Goal: Task Accomplishment & Management: Use online tool/utility

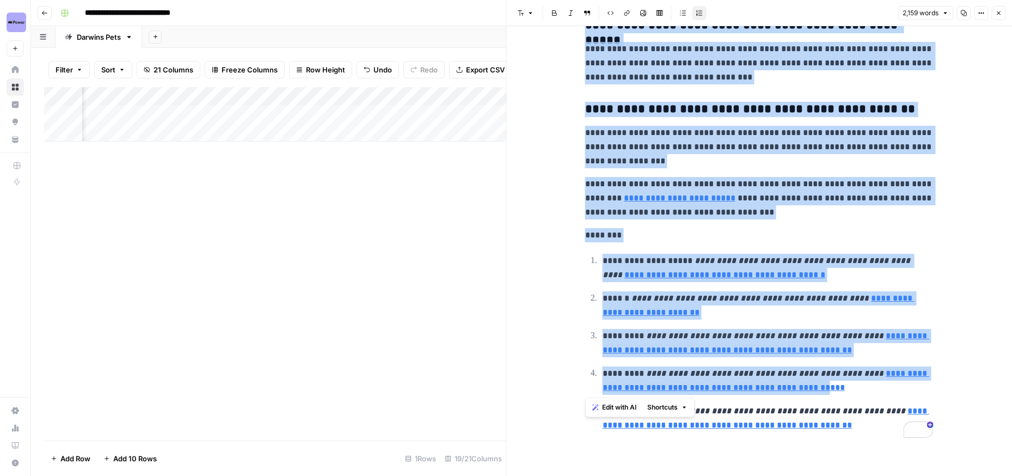
type input "[URL][DOMAIN_NAME]"
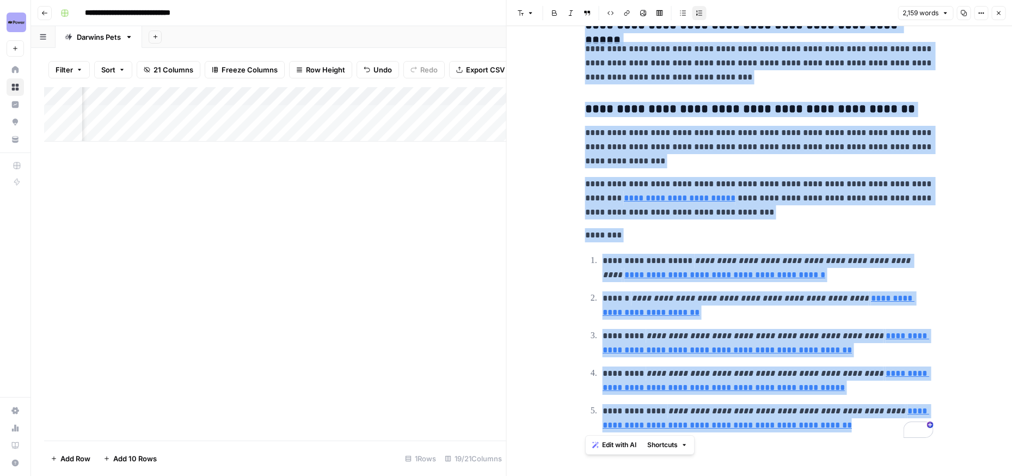
drag, startPoint x: 586, startPoint y: 58, endPoint x: 880, endPoint y: 424, distance: 469.1
copy div "**********"
click at [1000, 11] on icon "button" at bounding box center [998, 13] width 7 height 7
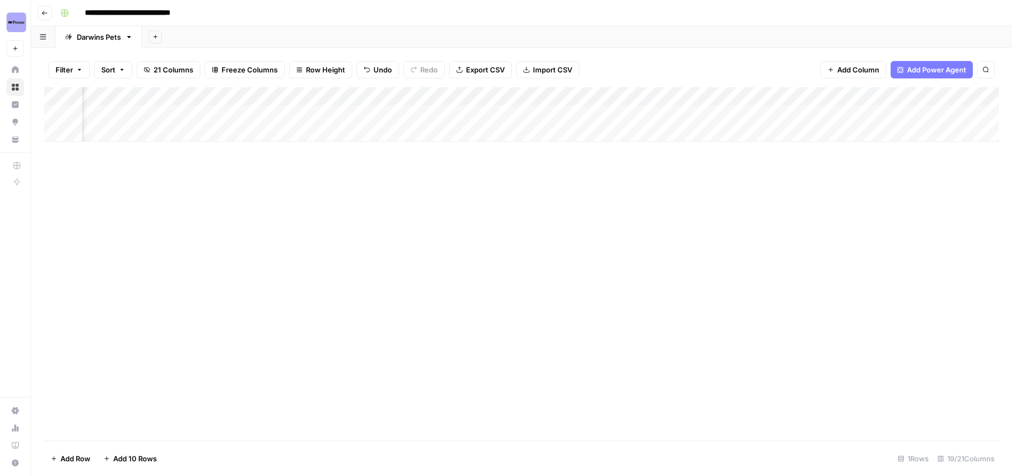
scroll to position [0, 1154]
click at [680, 110] on div "Add Column" at bounding box center [521, 114] width 954 height 54
click at [680, 112] on div "Add Column" at bounding box center [521, 114] width 954 height 54
click at [680, 112] on textarea "**********" at bounding box center [740, 114] width 194 height 15
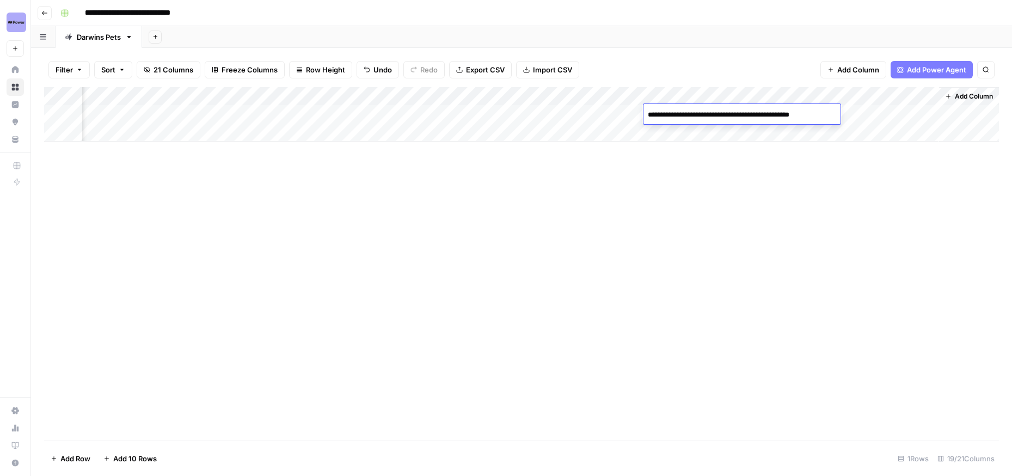
click at [680, 112] on textarea "**********" at bounding box center [740, 114] width 194 height 15
click at [688, 72] on div "Filter Sort 21 Columns Freeze Columns Row Height Undo Redo Export CSV Import CS…" at bounding box center [521, 69] width 954 height 35
click at [771, 114] on div "Add Column" at bounding box center [521, 114] width 954 height 54
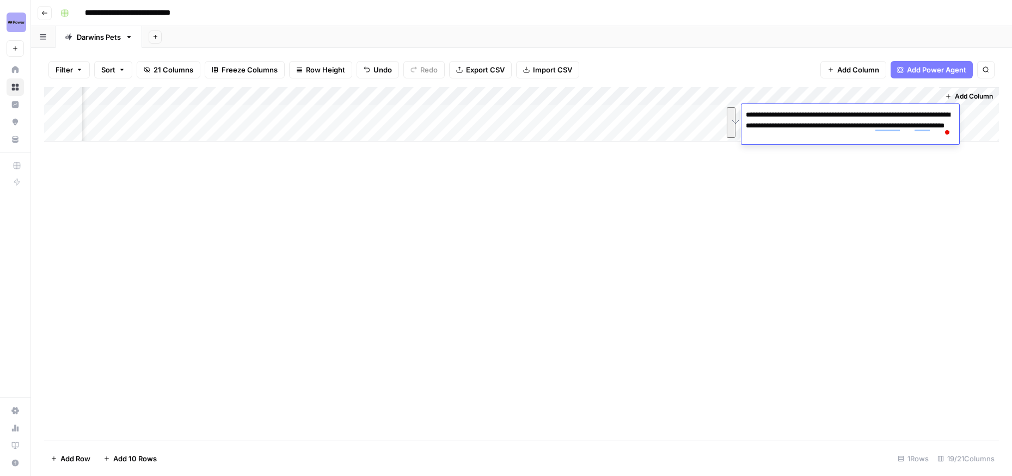
click at [534, 161] on div "Add Column" at bounding box center [521, 263] width 954 height 353
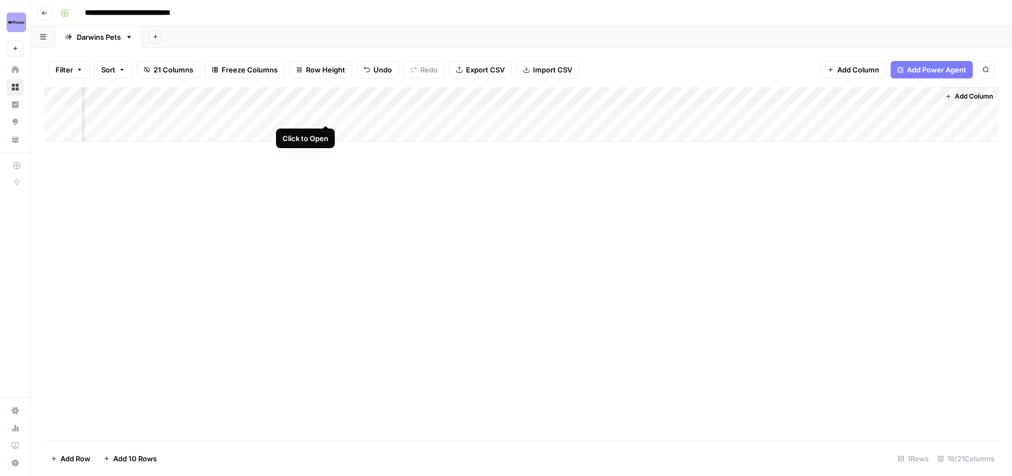
click at [326, 113] on div "Add Column" at bounding box center [521, 114] width 954 height 54
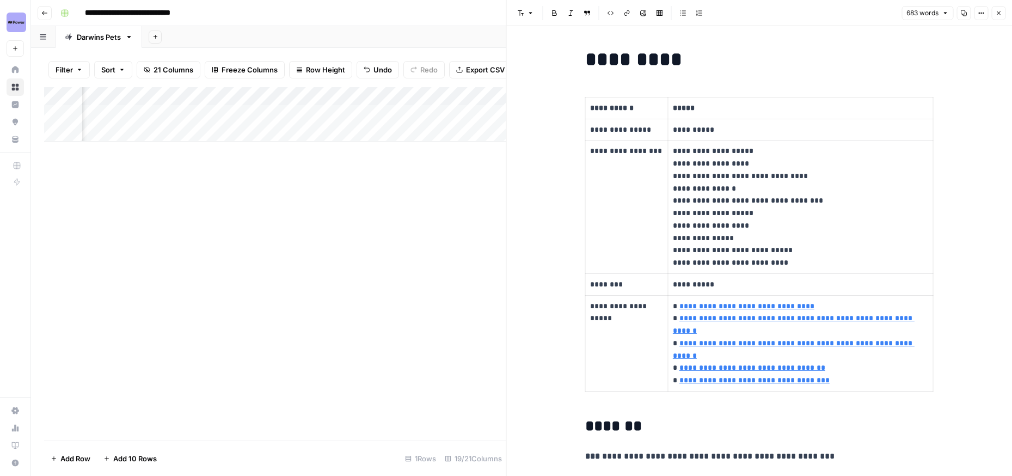
click at [342, 310] on div "Add Column" at bounding box center [275, 263] width 462 height 353
click at [342, 194] on div "Add Column" at bounding box center [275, 263] width 462 height 353
click at [1001, 13] on span "Close" at bounding box center [1001, 13] width 1 height 1
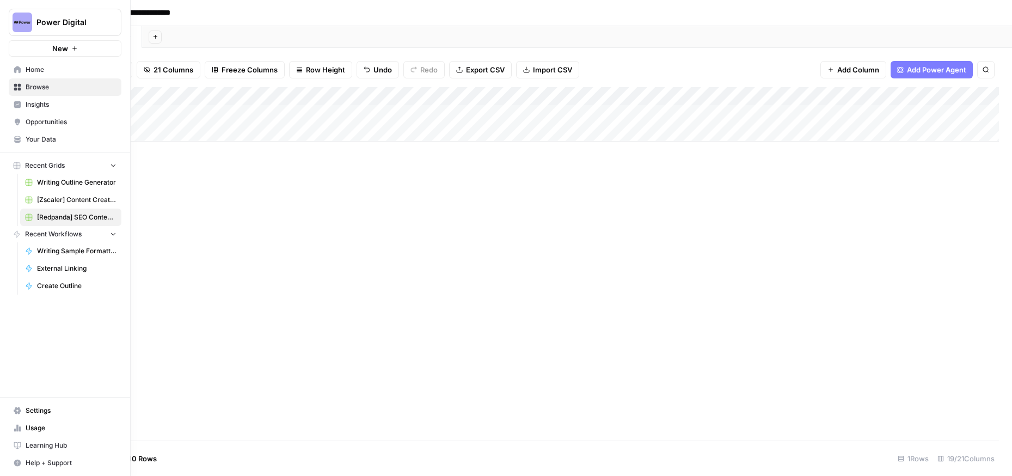
click at [34, 71] on span "Home" at bounding box center [71, 70] width 91 height 10
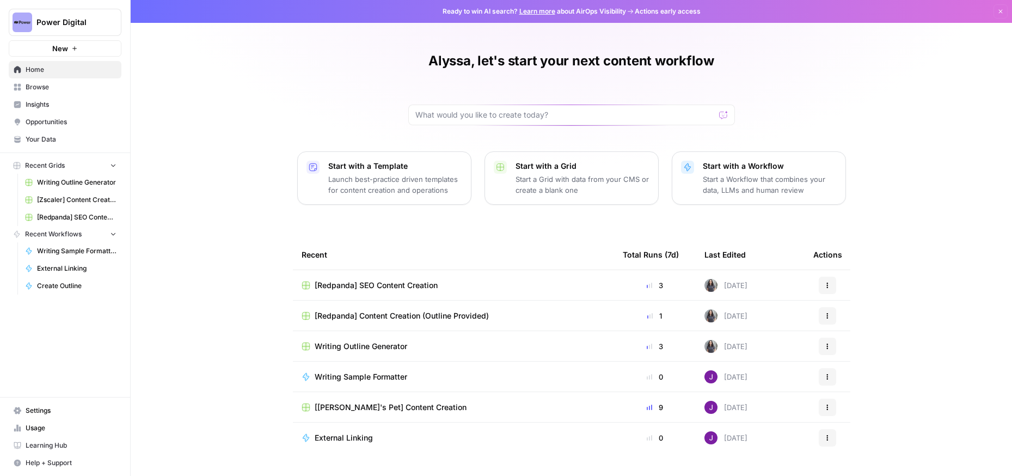
scroll to position [25, 0]
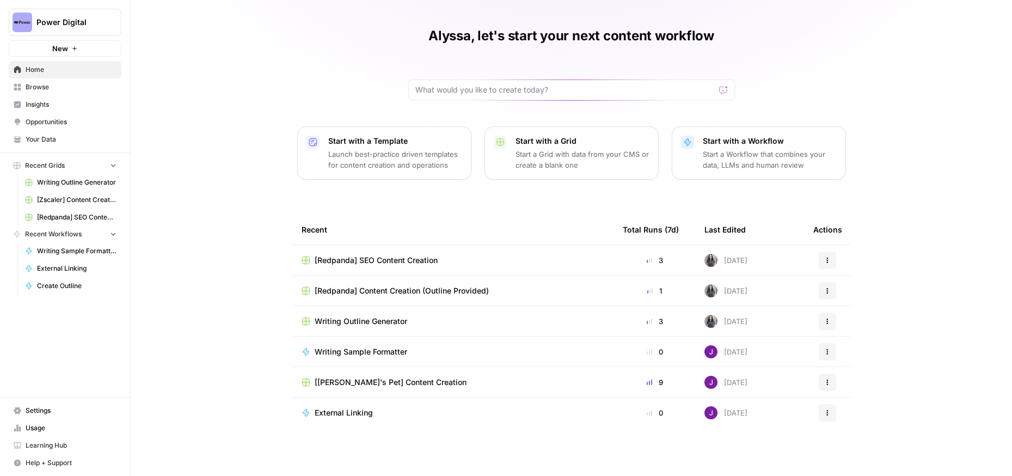
click at [50, 140] on span "Your Data" at bounding box center [71, 139] width 91 height 10
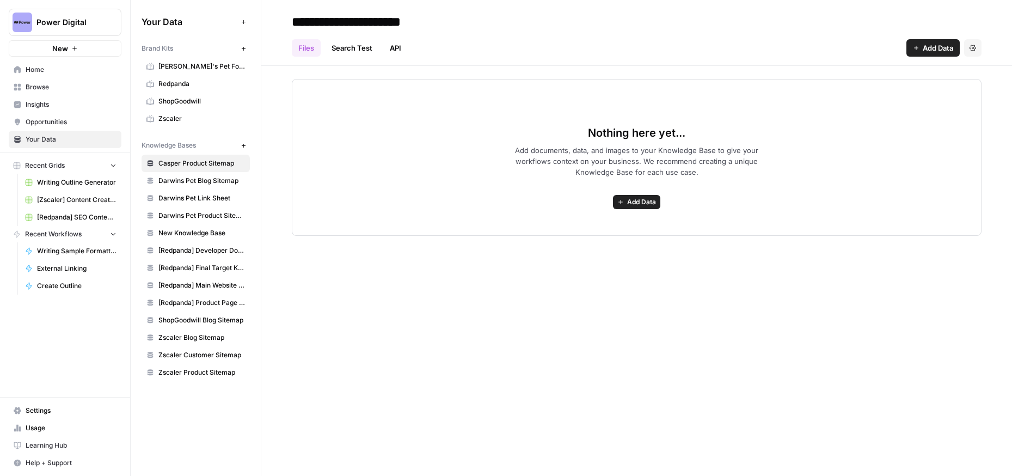
click at [176, 79] on span "Redpanda" at bounding box center [201, 84] width 87 height 10
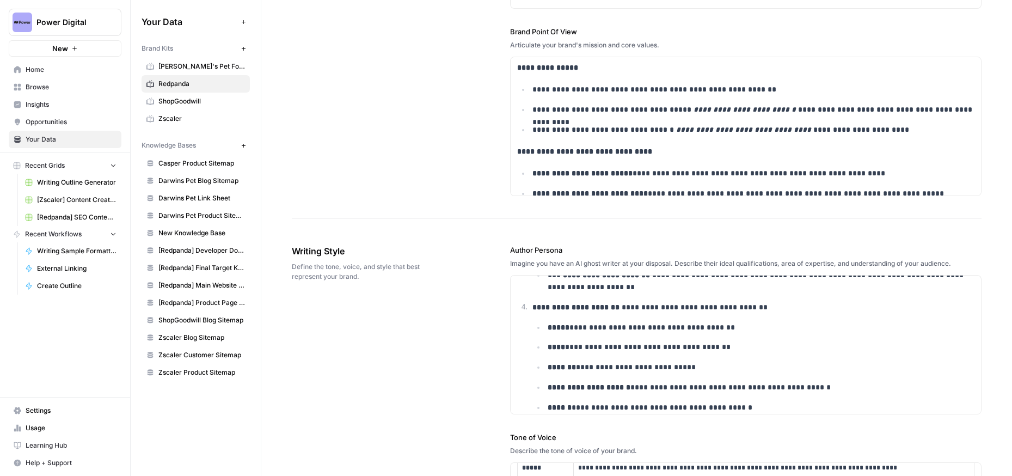
scroll to position [298, 0]
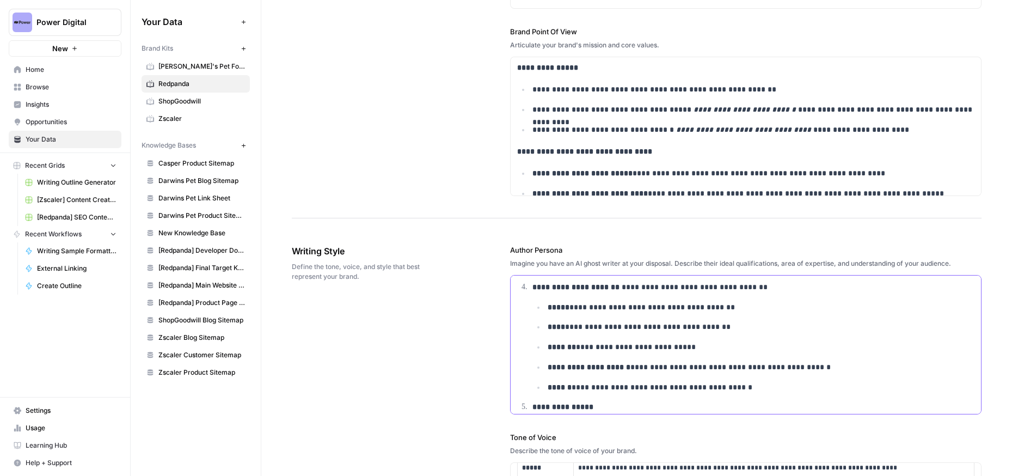
click at [747, 389] on p "**********" at bounding box center [760, 387] width 427 height 13
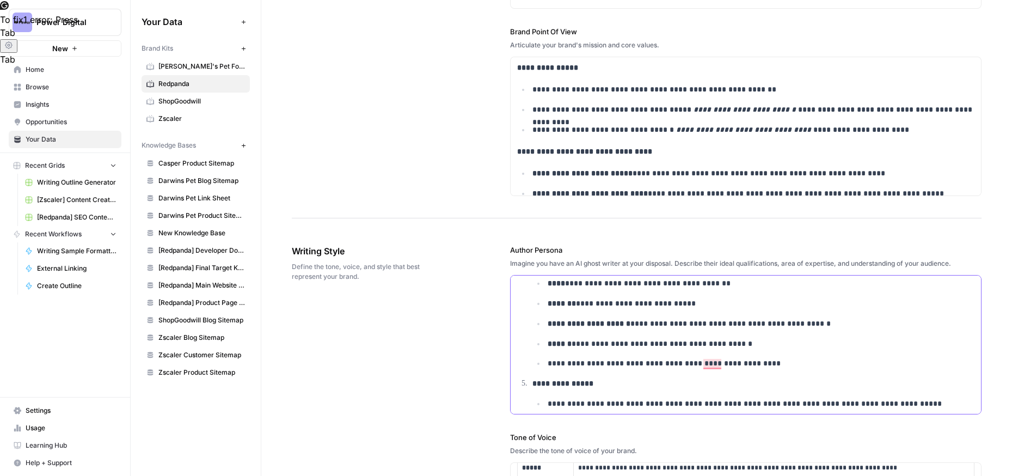
click at [775, 358] on p "**********" at bounding box center [760, 363] width 427 height 13
drag, startPoint x: 576, startPoint y: 363, endPoint x: 544, endPoint y: 363, distance: 32.1
click at [545, 363] on li "**********" at bounding box center [760, 363] width 430 height 13
click at [605, 380] on p "**********" at bounding box center [753, 383] width 442 height 13
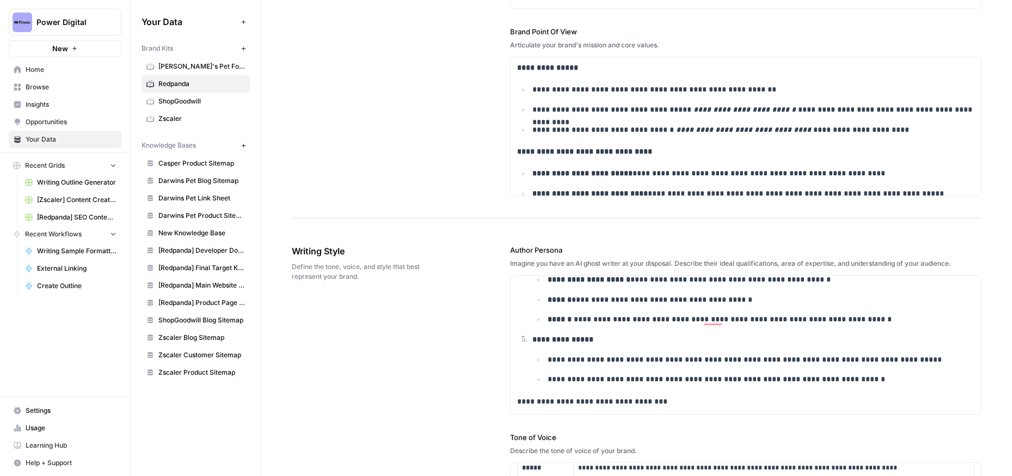
scroll to position [387, 0]
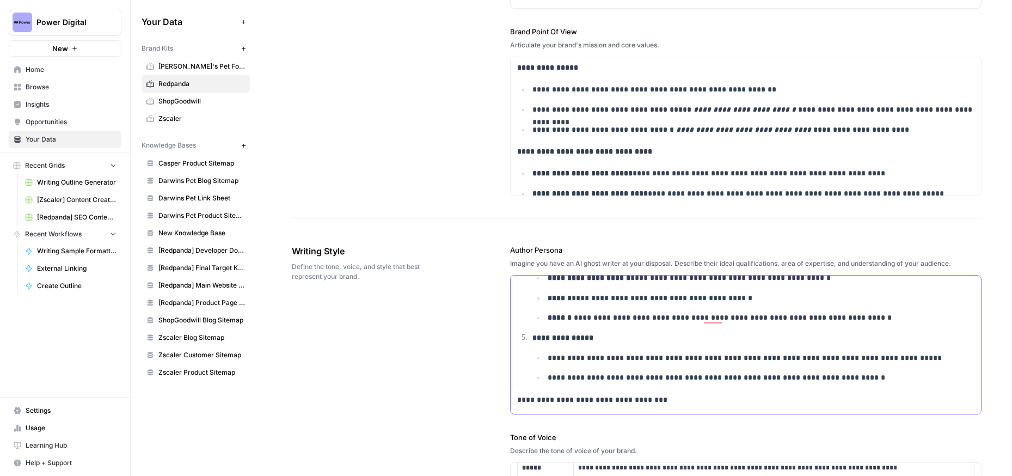
click at [613, 354] on p "**********" at bounding box center [760, 358] width 427 height 13
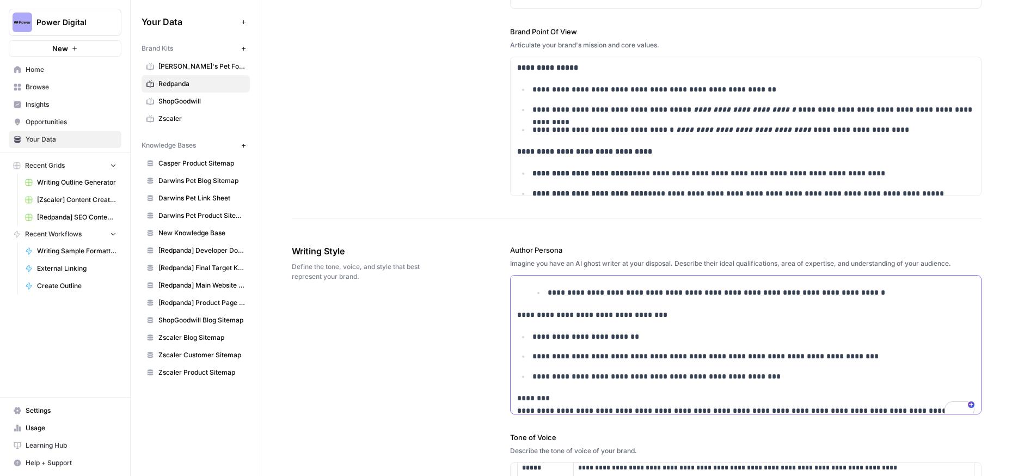
scroll to position [471, 0]
click at [611, 337] on p "**********" at bounding box center [753, 337] width 442 height 13
click at [641, 337] on p "**********" at bounding box center [753, 337] width 442 height 13
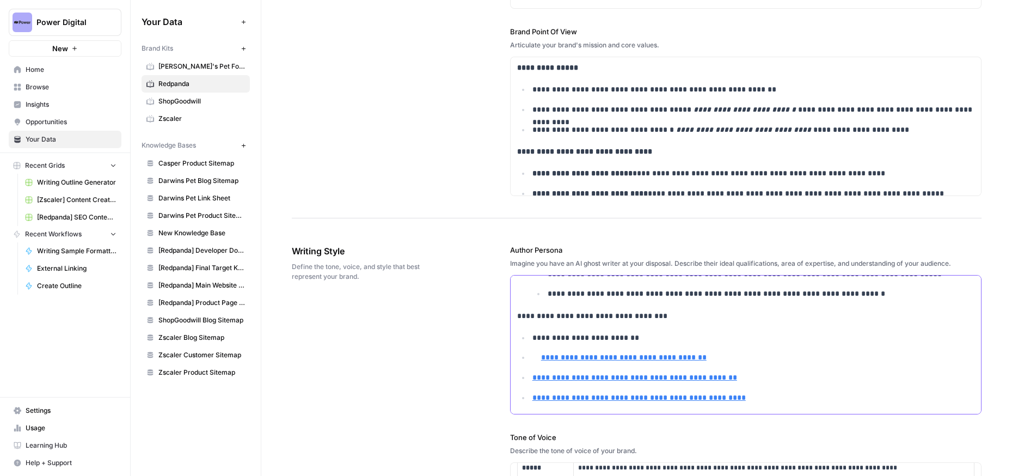
scroll to position [522, 0]
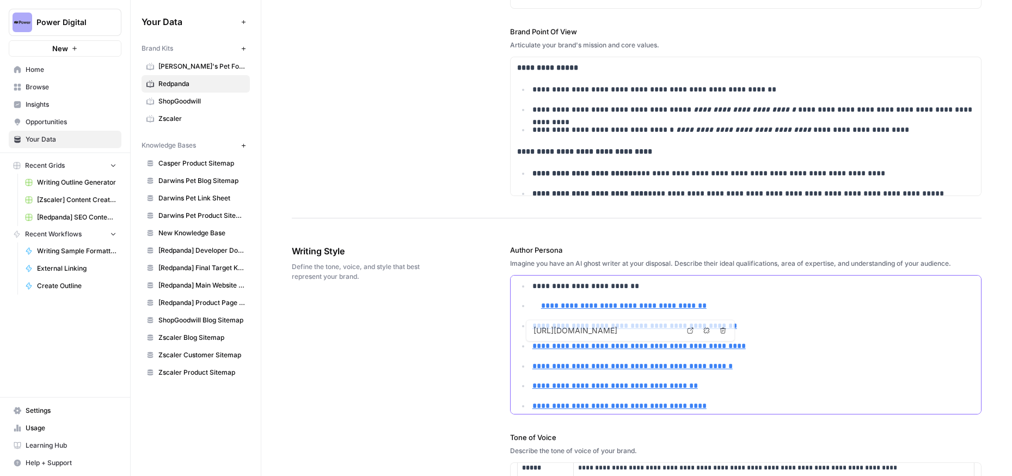
type input "[URL][DOMAIN_NAME]"
click at [539, 305] on p "**********" at bounding box center [753, 305] width 442 height 13
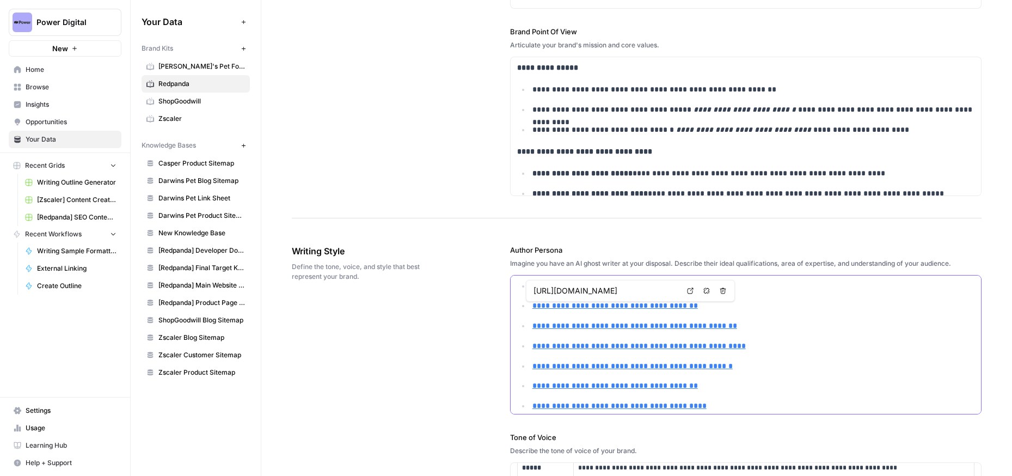
type input "[URL][DOMAIN_NAME]"
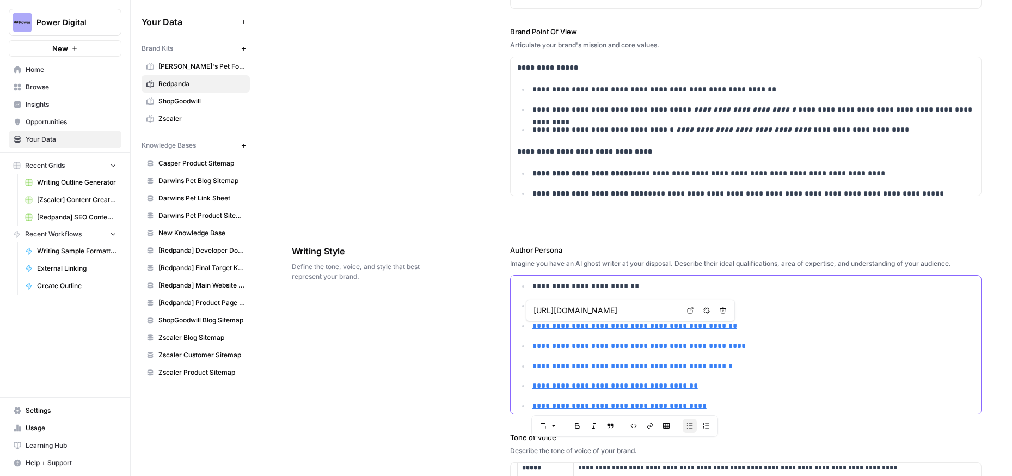
drag, startPoint x: 707, startPoint y: 404, endPoint x: 528, endPoint y: 301, distance: 206.5
click at [528, 301] on body "**********" at bounding box center [506, 238] width 1012 height 476
click at [653, 283] on p "**********" at bounding box center [753, 286] width 442 height 13
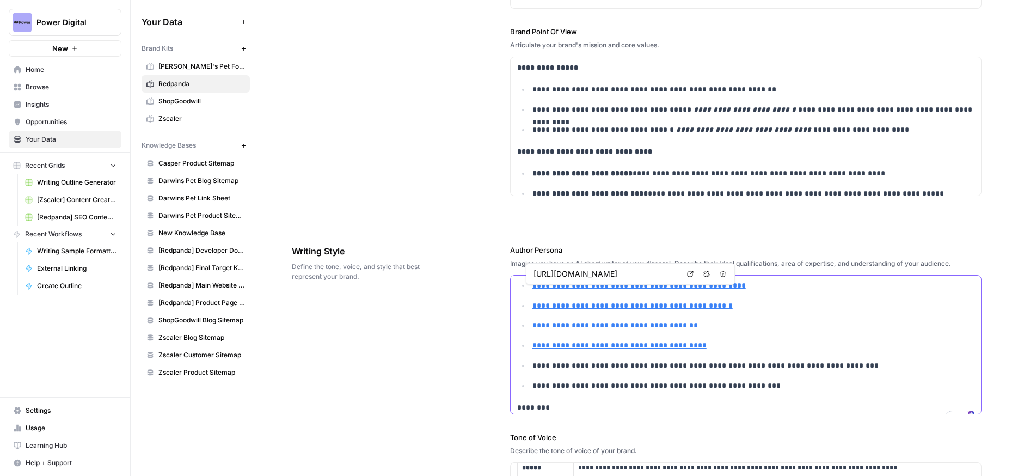
scroll to position [525, 0]
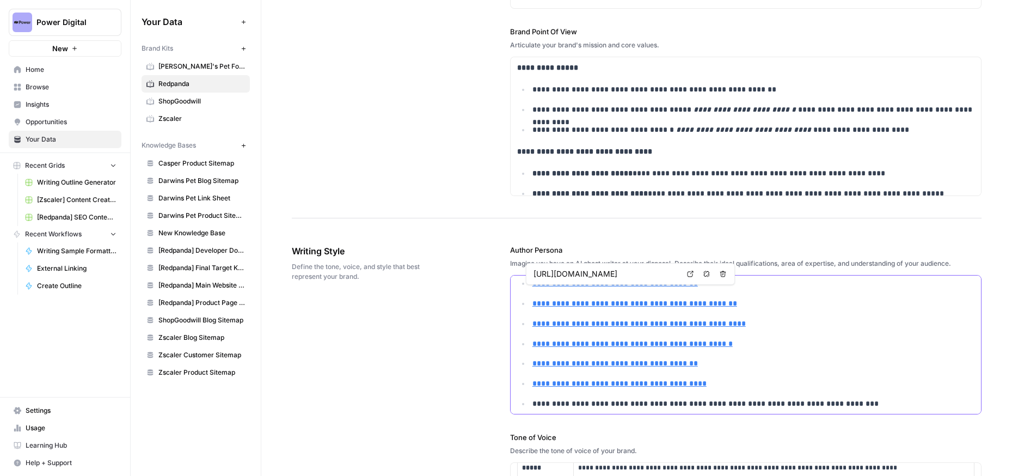
type input "[URL][DOMAIN_NAME]"
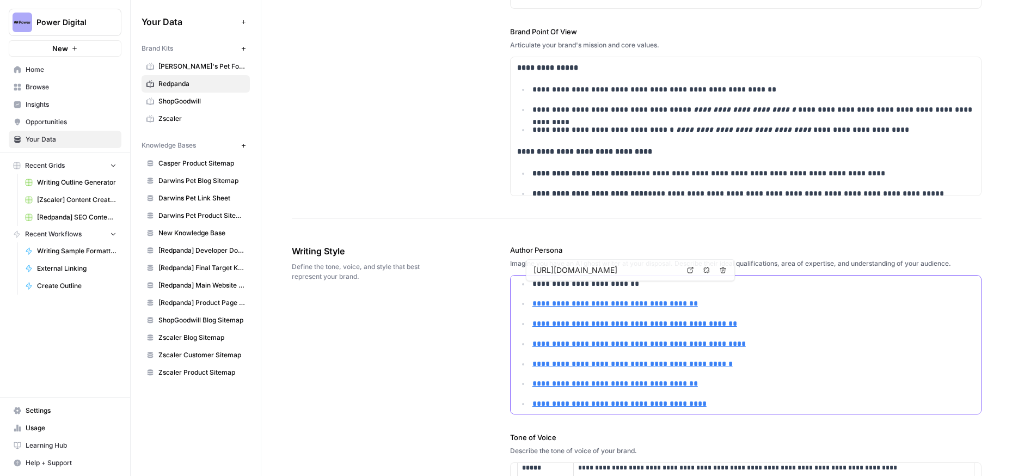
scroll to position [524, 0]
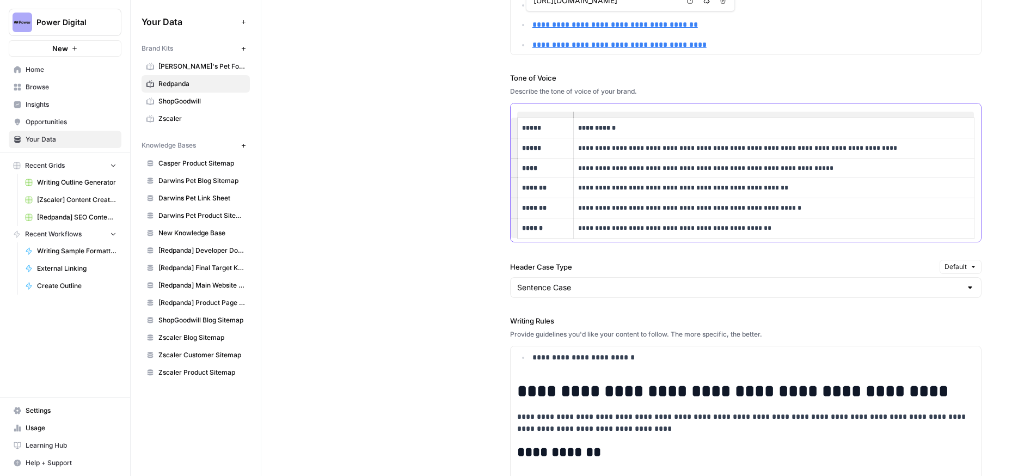
click at [565, 151] on p "*****" at bounding box center [545, 148] width 47 height 11
click at [556, 146] on p "*****" at bounding box center [545, 148] width 47 height 11
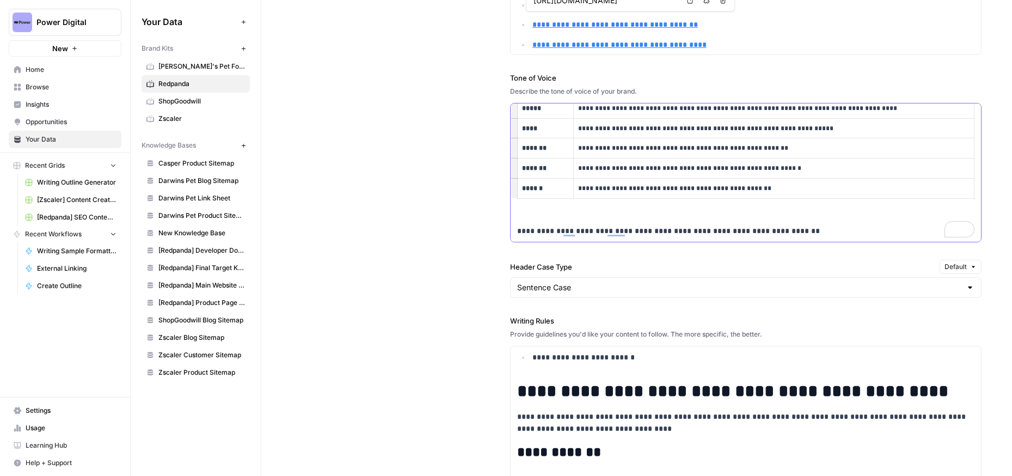
click at [790, 188] on p "**********" at bounding box center [767, 188] width 378 height 11
click at [369, 194] on div "**********" at bounding box center [636, 253] width 689 height 781
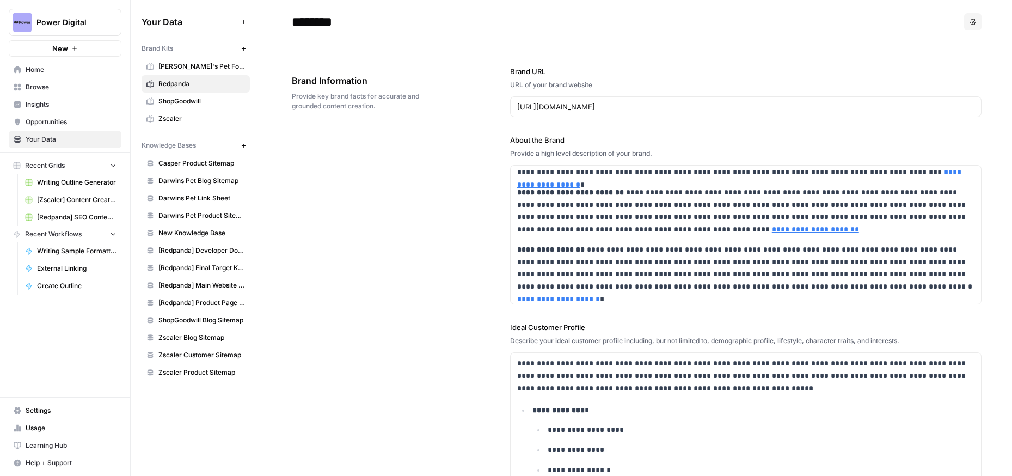
click at [369, 193] on div "**********" at bounding box center [636, 431] width 689 height 775
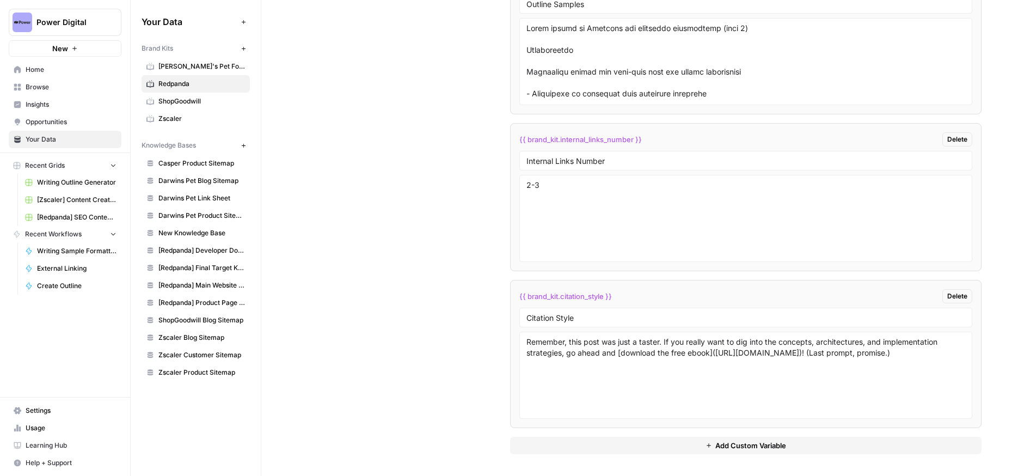
click at [423, 277] on div "Custom Variables Create custom variables that will appear as global brand varia…" at bounding box center [636, 132] width 689 height 688
click at [352, 213] on div "Custom Variables Create custom variables that will appear as global brand varia…" at bounding box center [636, 132] width 689 height 688
click at [41, 85] on span "Browse" at bounding box center [71, 87] width 91 height 10
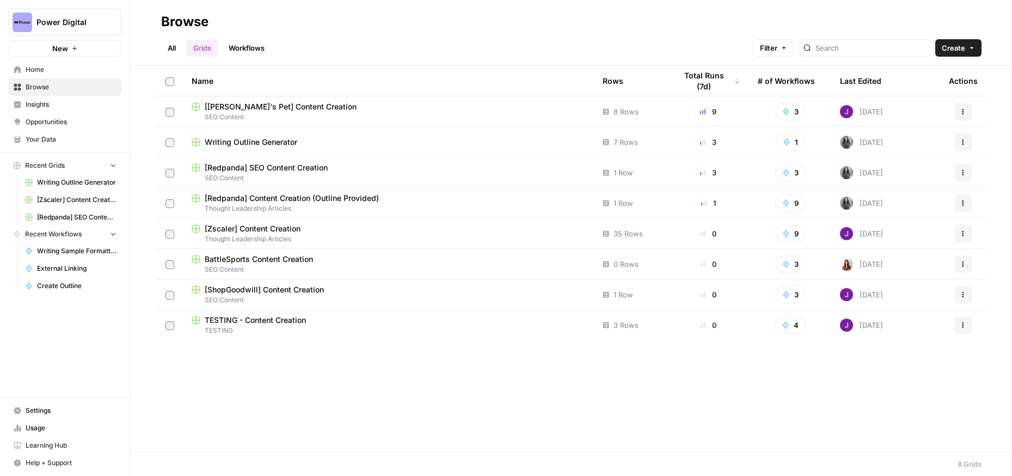
click at [305, 230] on div "[Zscaler] Content Creation" at bounding box center [388, 228] width 393 height 11
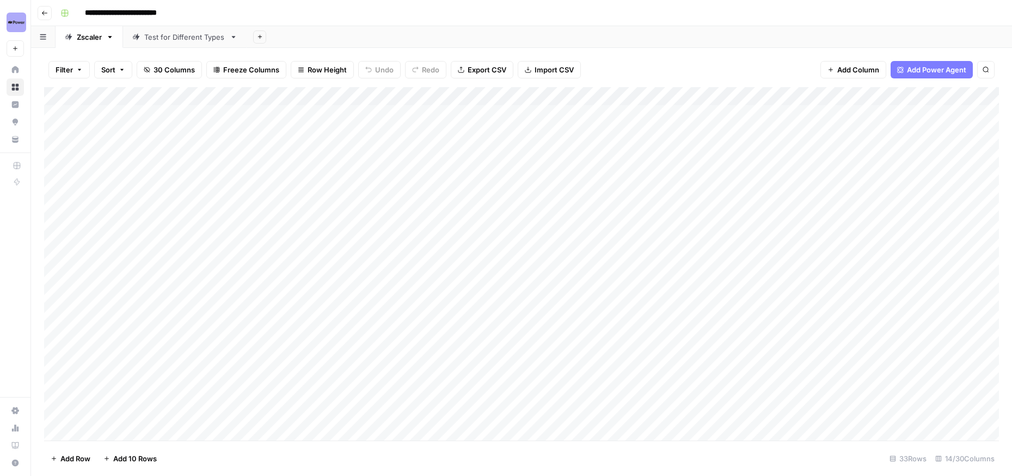
click at [455, 225] on div "Add Column" at bounding box center [521, 263] width 954 height 353
click at [326, 244] on div "Add Column" at bounding box center [521, 263] width 954 height 353
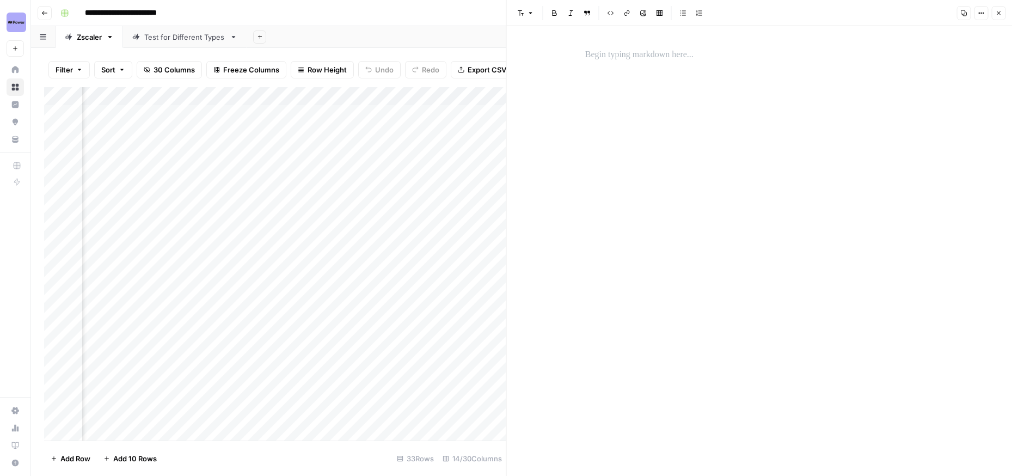
click at [320, 226] on div "Add Column" at bounding box center [275, 263] width 462 height 353
click at [415, 226] on div "Add Column" at bounding box center [275, 263] width 462 height 353
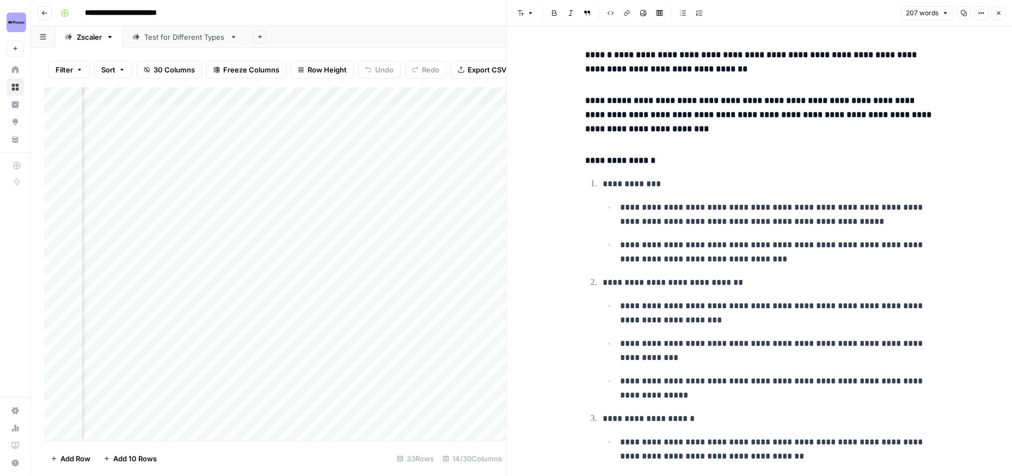
click at [336, 242] on div "Add Column" at bounding box center [275, 263] width 462 height 353
click at [414, 244] on div "Add Column" at bounding box center [275, 263] width 462 height 353
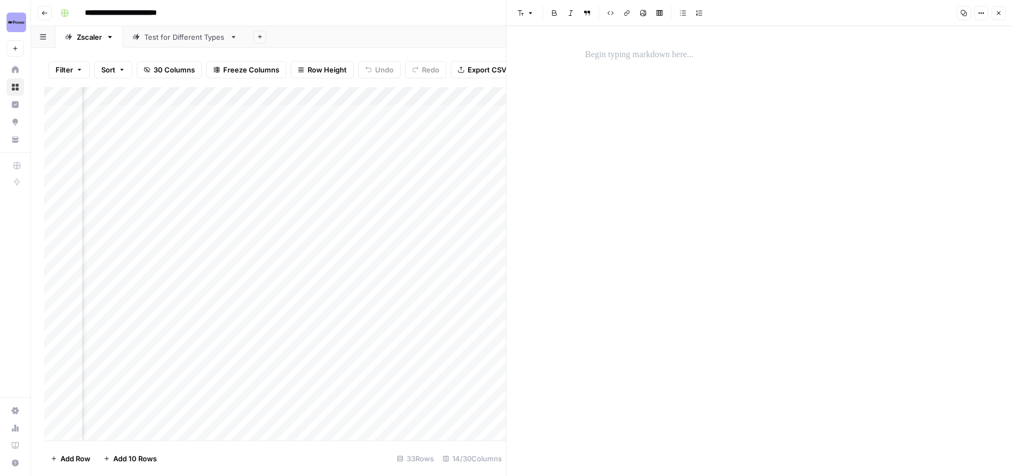
click at [693, 57] on p at bounding box center [759, 55] width 348 height 14
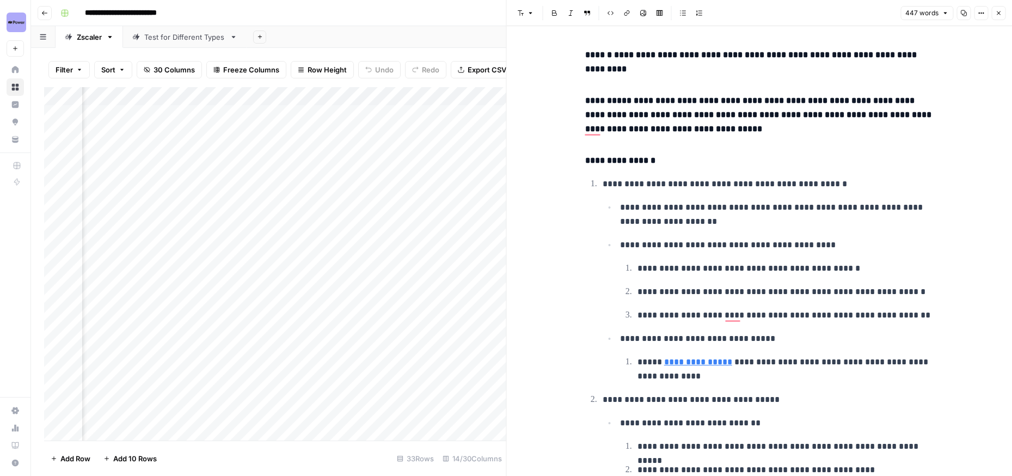
click at [1000, 14] on icon "button" at bounding box center [998, 13] width 7 height 7
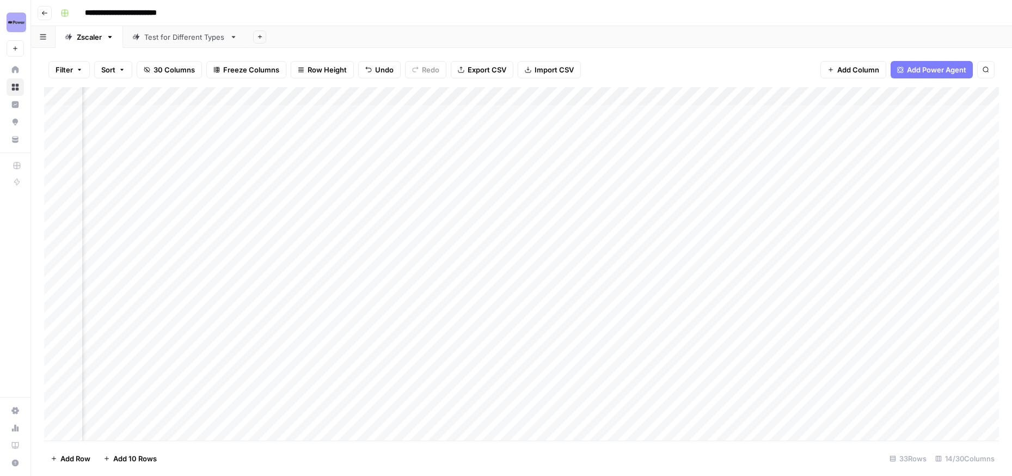
scroll to position [0, 372]
click at [497, 243] on div "Add Column" at bounding box center [521, 263] width 954 height 353
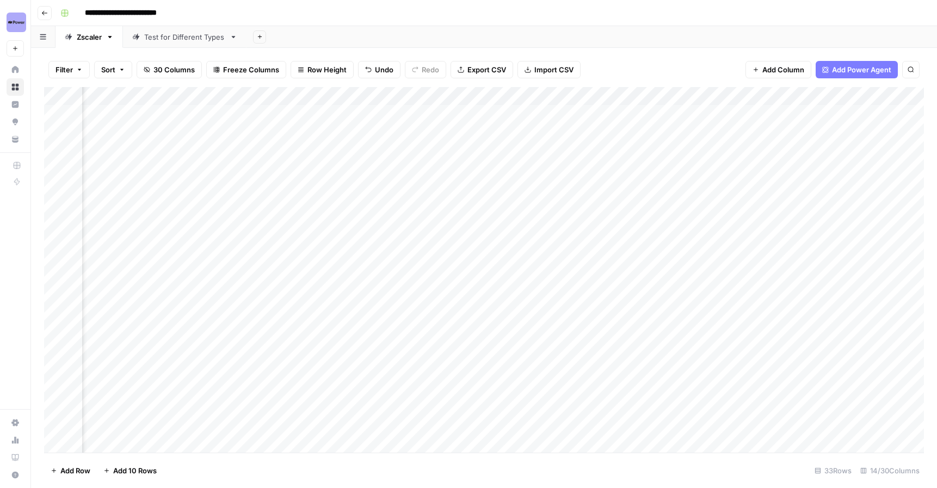
click at [442, 239] on div "Add Column" at bounding box center [484, 270] width 880 height 366
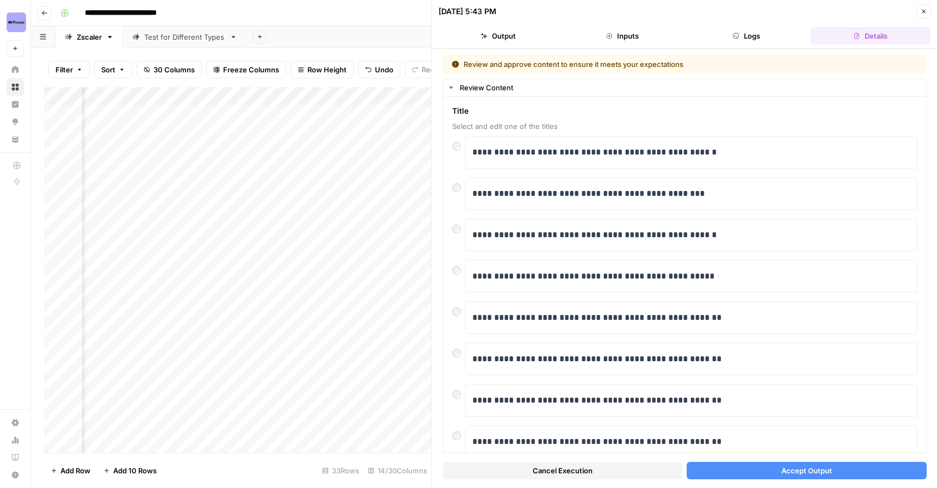
click at [925, 14] on icon "button" at bounding box center [923, 11] width 7 height 7
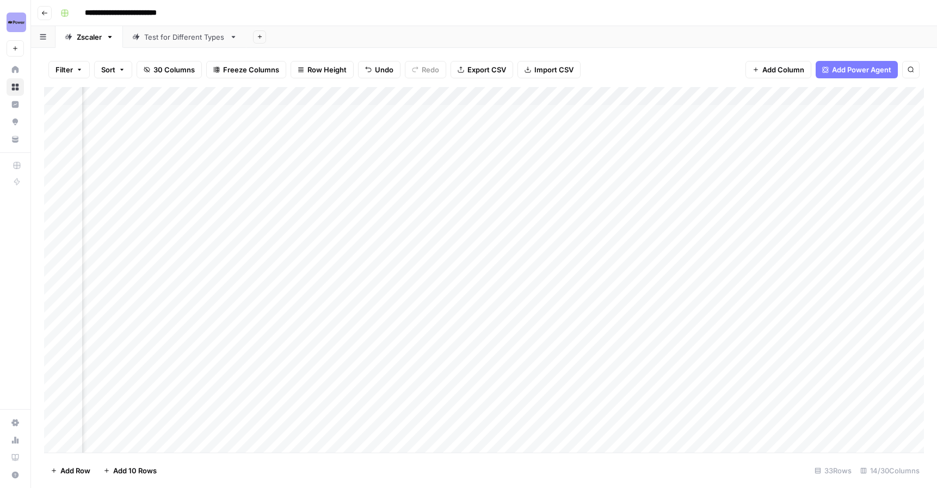
scroll to position [0, 803]
click at [732, 243] on div "Add Column" at bounding box center [484, 270] width 880 height 366
click at [606, 245] on div "Add Column" at bounding box center [484, 270] width 880 height 366
click at [688, 244] on div "Add Column" at bounding box center [484, 270] width 880 height 366
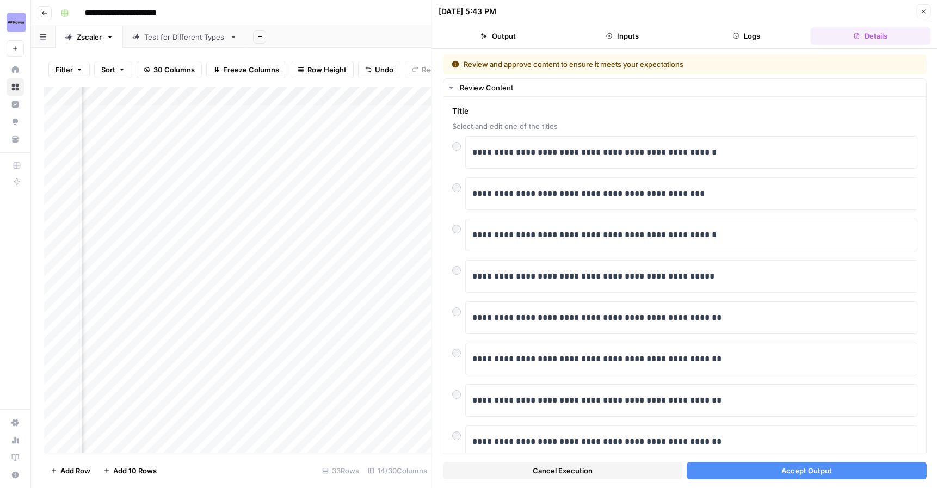
click at [580, 468] on span "Cancel Execution" at bounding box center [563, 470] width 60 height 11
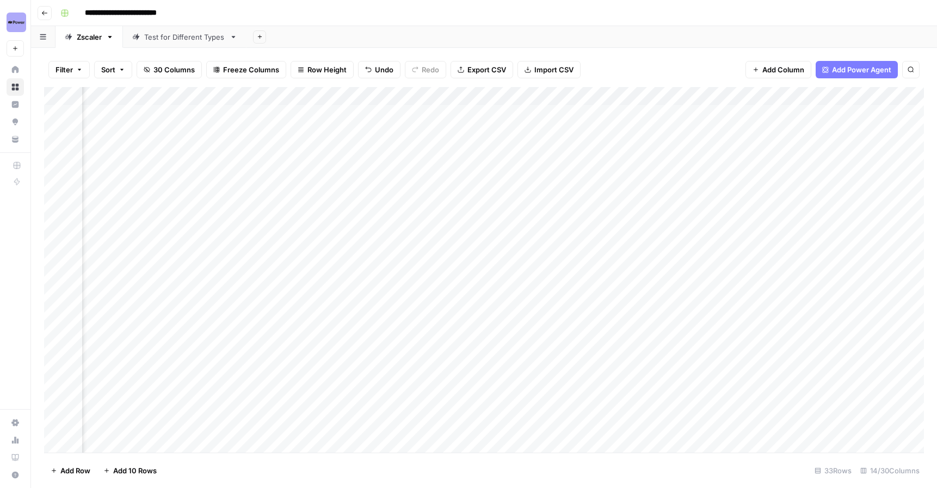
click at [358, 243] on div "Add Column" at bounding box center [484, 270] width 880 height 366
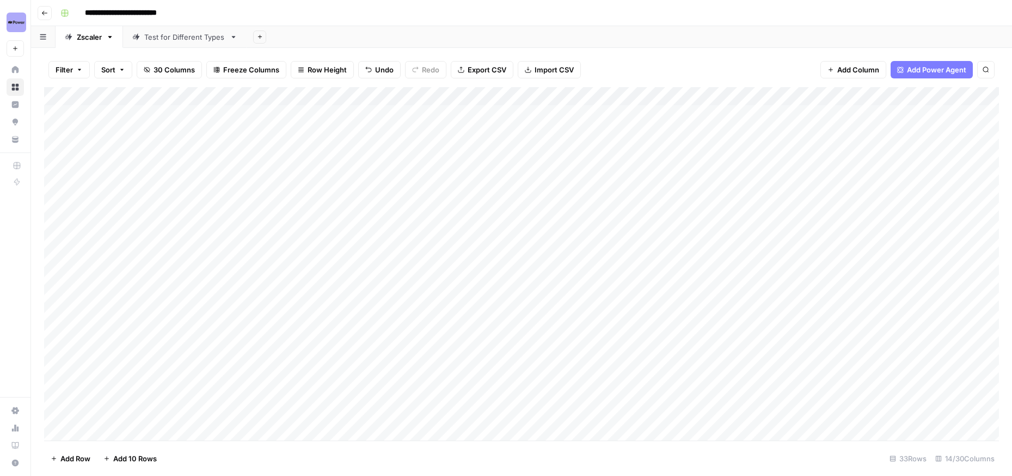
click at [173, 260] on div "Add Column" at bounding box center [521, 263] width 954 height 353
click at [146, 260] on div "Add Column" at bounding box center [521, 263] width 954 height 353
type textarea "**********"
click at [437, 258] on div "Add Column" at bounding box center [521, 263] width 954 height 353
click at [469, 242] on div "Add Column" at bounding box center [521, 263] width 954 height 353
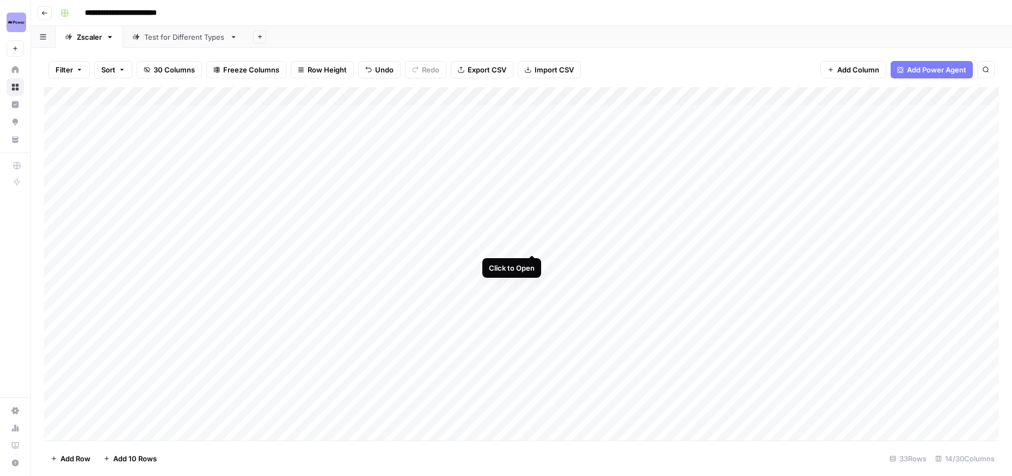
click at [531, 244] on div "Add Column" at bounding box center [521, 263] width 954 height 353
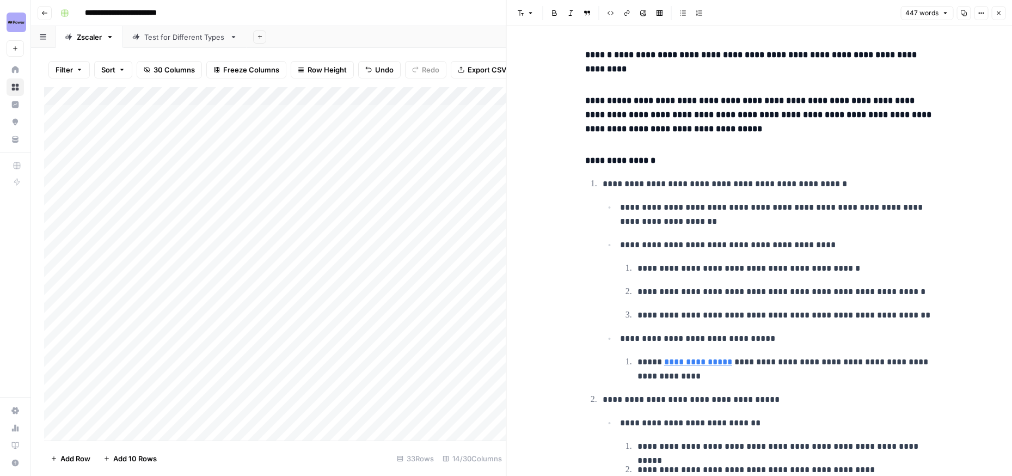
click at [704, 200] on li "**********" at bounding box center [775, 214] width 317 height 29
copy div "**********"
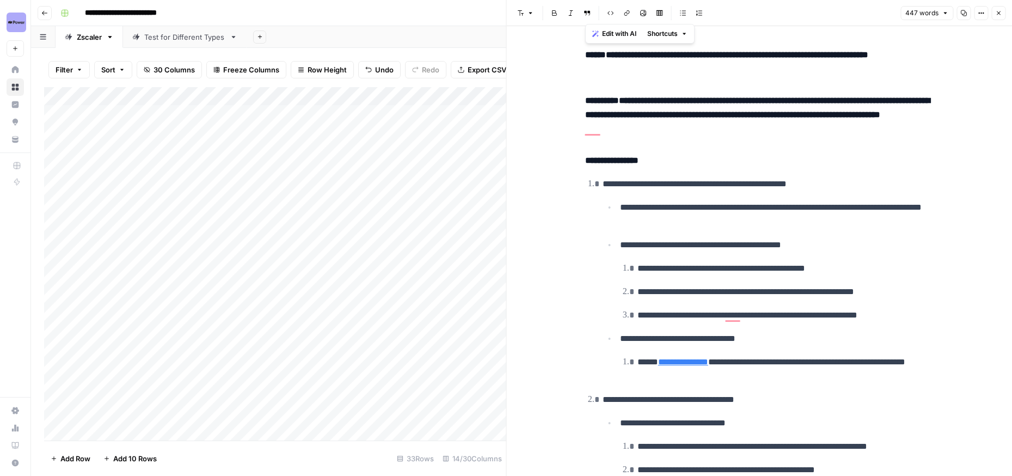
click at [999, 14] on icon "button" at bounding box center [998, 13] width 4 height 4
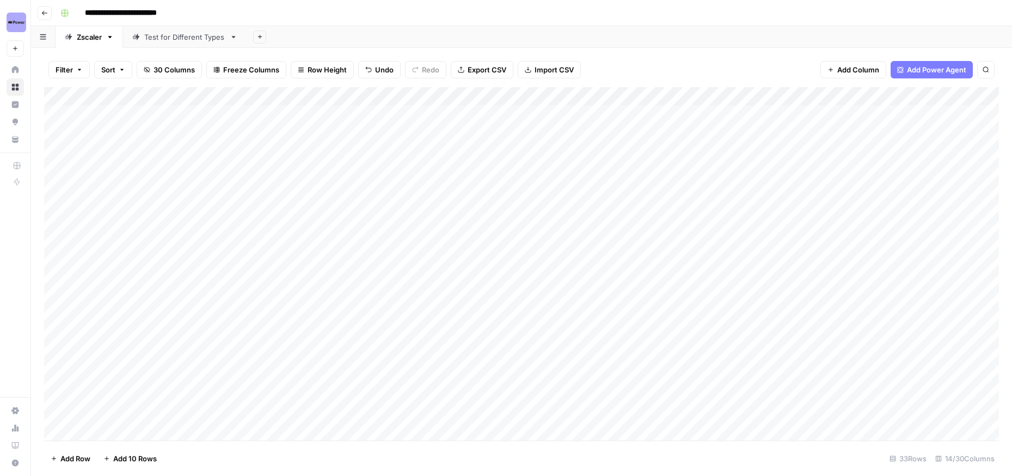
click at [418, 259] on div "Add Column" at bounding box center [521, 263] width 954 height 353
click at [468, 263] on div "Add Column" at bounding box center [521, 263] width 954 height 353
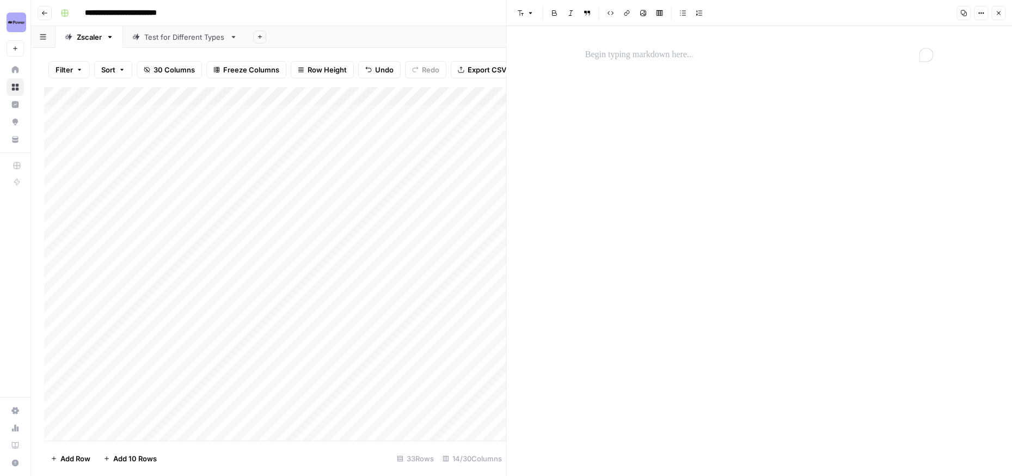
click at [611, 59] on p "To enrich screen reader interactions, please activate Accessibility in Grammarl…" at bounding box center [759, 55] width 348 height 14
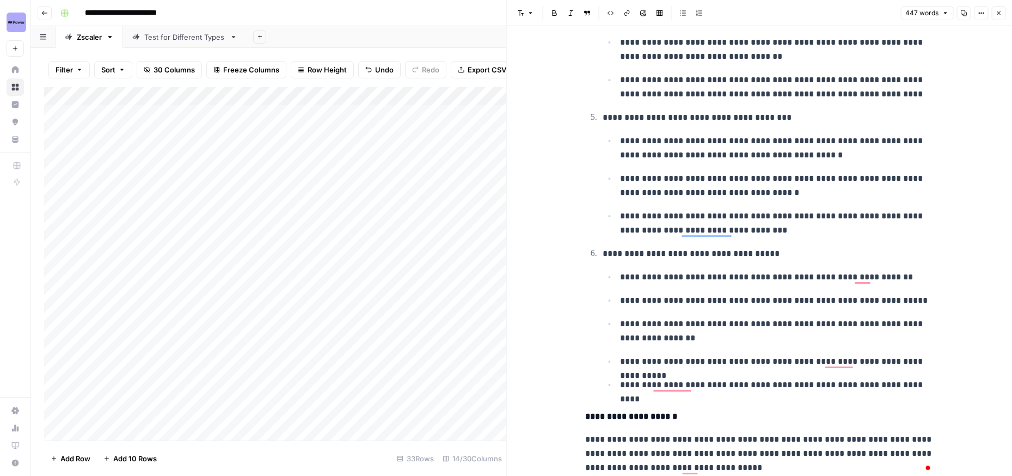
click at [1001, 8] on button "Close" at bounding box center [998, 13] width 14 height 14
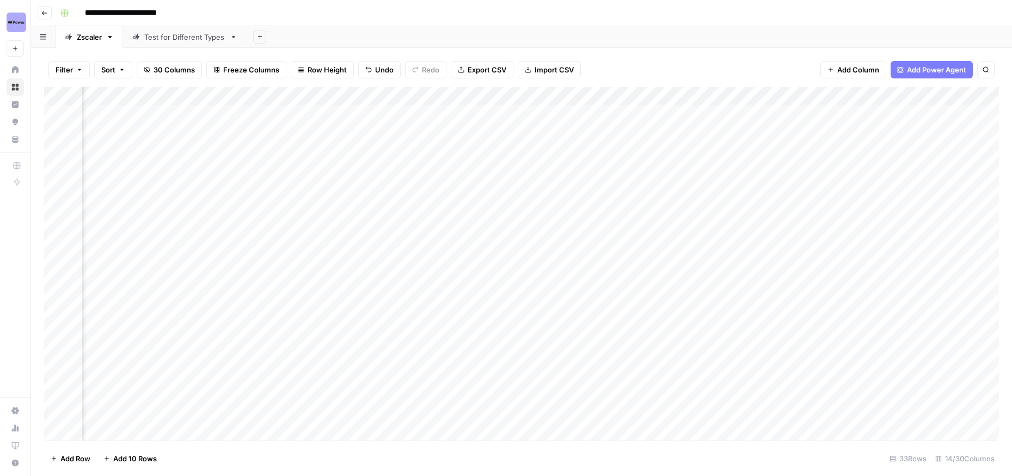
scroll to position [0, 147]
click at [464, 262] on div "Add Column" at bounding box center [521, 263] width 954 height 353
click at [306, 242] on div "Add Column" at bounding box center [521, 263] width 954 height 353
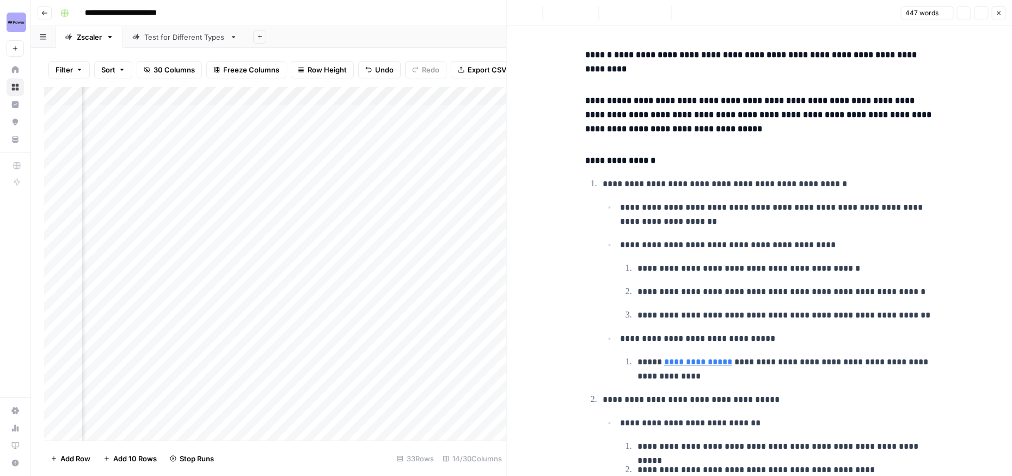
click at [328, 242] on div at bounding box center [316, 243] width 158 height 20
click at [712, 192] on li "**********" at bounding box center [766, 279] width 334 height 207
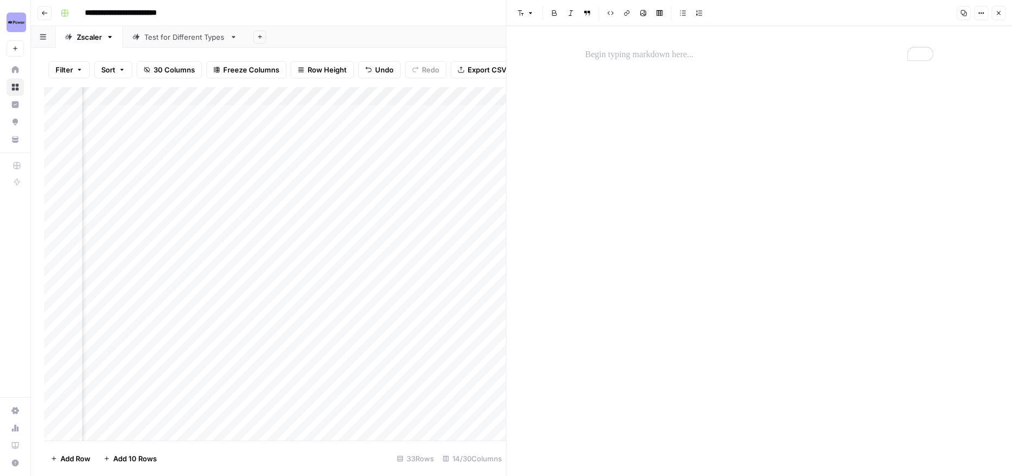
click at [301, 318] on div "Add Column" at bounding box center [275, 263] width 462 height 353
click at [998, 15] on icon "button" at bounding box center [998, 13] width 7 height 7
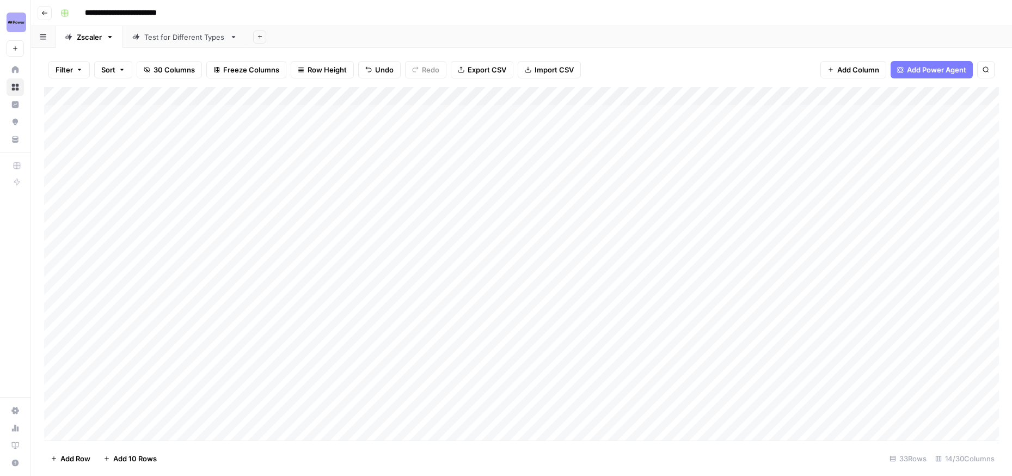
click at [676, 262] on div "Add Column" at bounding box center [521, 263] width 954 height 353
click at [286, 260] on div "Add Column" at bounding box center [521, 263] width 954 height 353
click at [274, 260] on div "Add Column" at bounding box center [521, 263] width 954 height 353
click at [274, 260] on textarea "**********" at bounding box center [234, 262] width 305 height 15
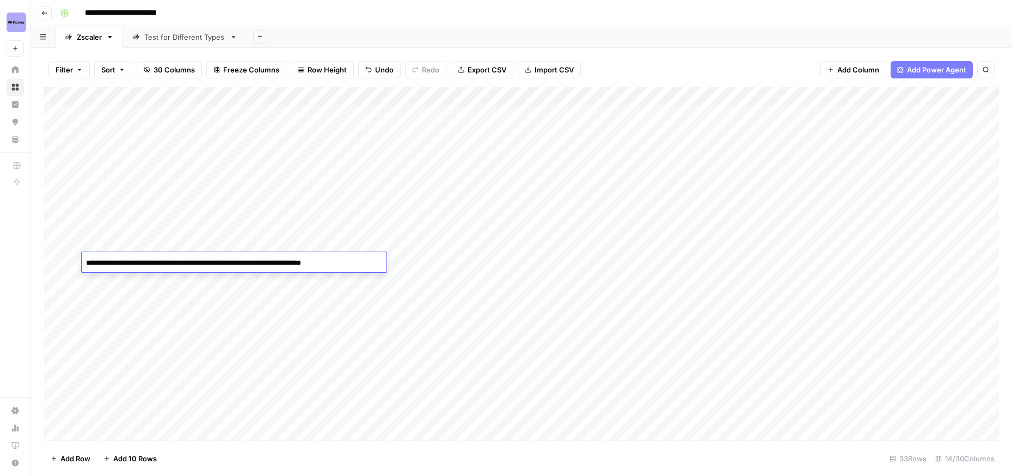
click at [274, 260] on textarea "**********" at bounding box center [234, 262] width 305 height 15
click at [790, 263] on div "Add Column" at bounding box center [521, 263] width 954 height 353
click at [320, 262] on div "Add Column" at bounding box center [521, 263] width 954 height 353
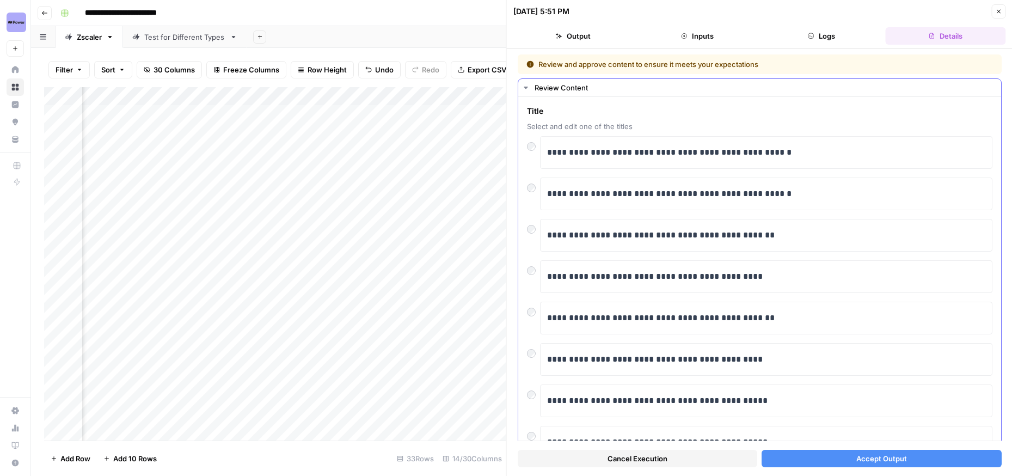
scroll to position [50, 0]
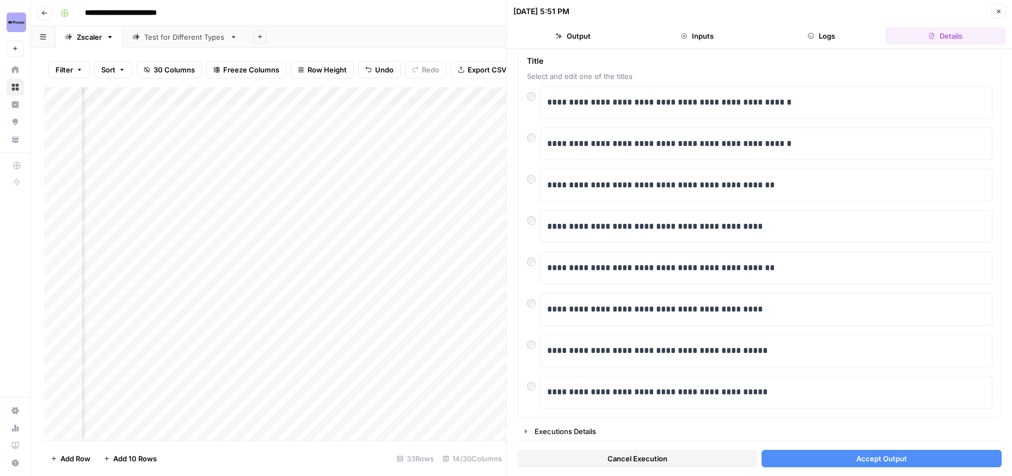
click at [1001, 12] on button "Close" at bounding box center [998, 11] width 14 height 14
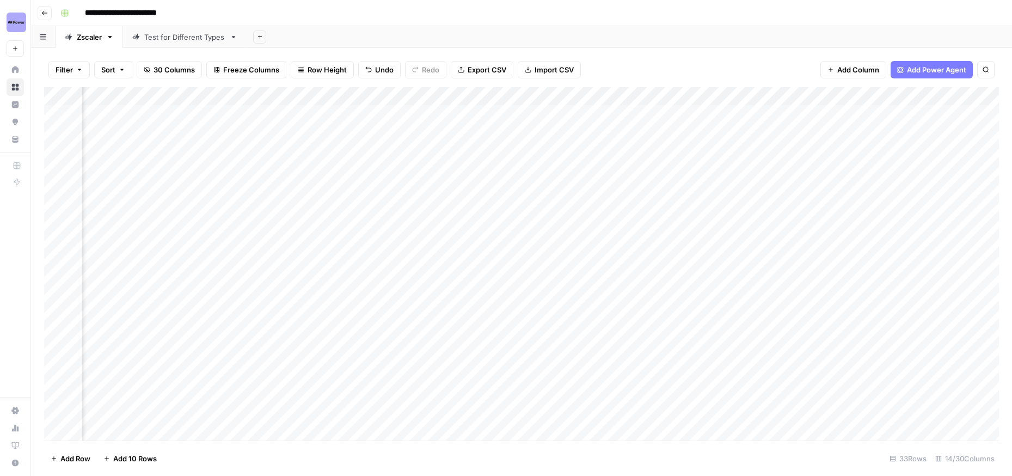
scroll to position [0, 624]
click at [910, 261] on div "Add Column" at bounding box center [521, 263] width 954 height 353
click at [652, 223] on div "Add Column" at bounding box center [521, 263] width 954 height 353
click at [712, 224] on div "Add Column" at bounding box center [521, 263] width 954 height 353
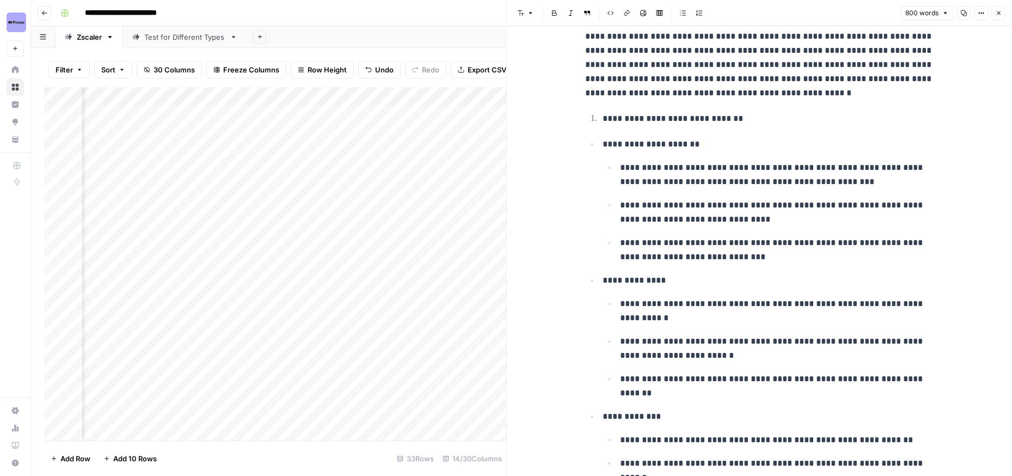
scroll to position [88, 0]
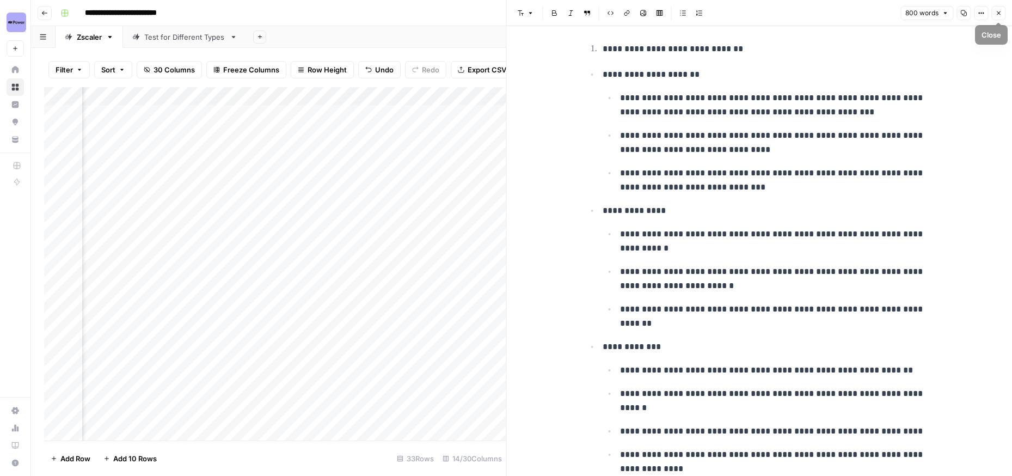
click at [999, 13] on icon "button" at bounding box center [998, 13] width 7 height 7
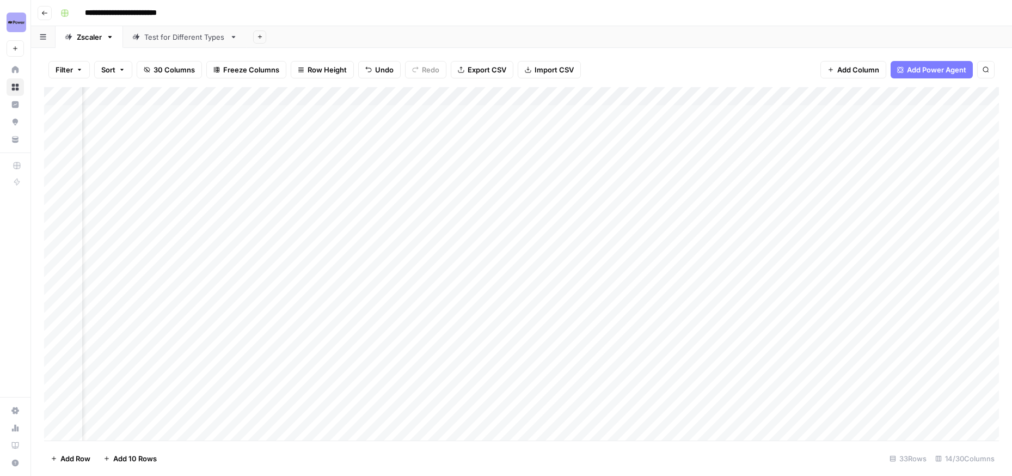
scroll to position [0, 28]
click at [419, 225] on div "Add Column" at bounding box center [521, 263] width 954 height 353
click at [501, 225] on div "Add Column" at bounding box center [521, 263] width 954 height 353
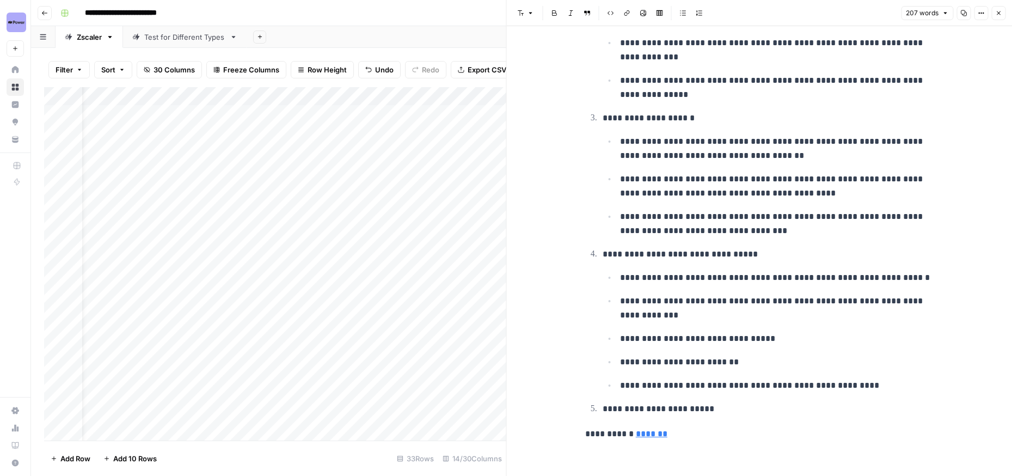
scroll to position [305, 0]
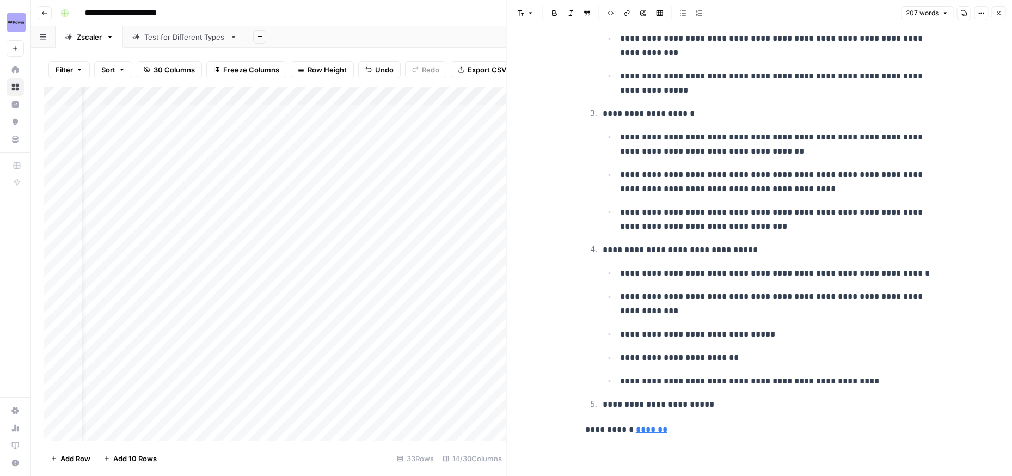
click at [447, 292] on div "Add Column" at bounding box center [275, 263] width 462 height 353
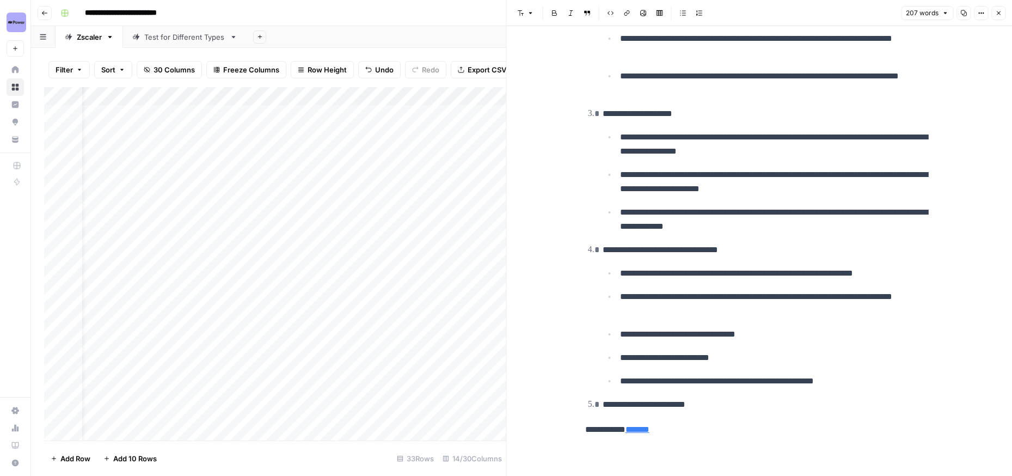
click at [998, 14] on icon "button" at bounding box center [998, 13] width 4 height 4
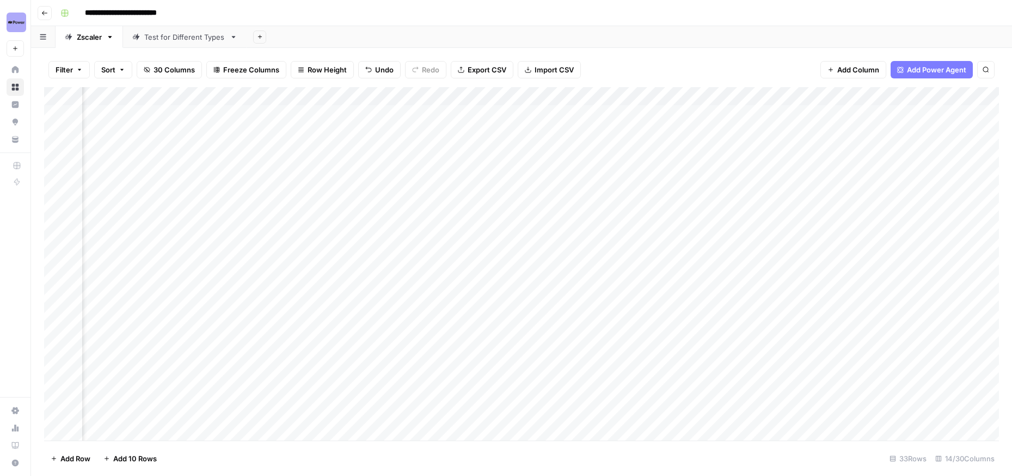
scroll to position [0, 199]
click at [632, 224] on div "Add Column" at bounding box center [521, 263] width 954 height 353
click at [730, 224] on div "Add Column" at bounding box center [521, 263] width 954 height 353
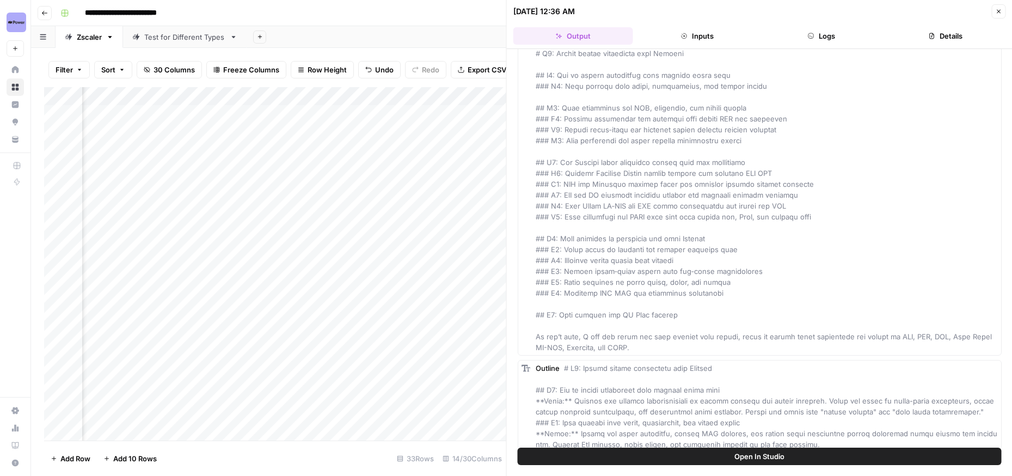
scroll to position [450, 0]
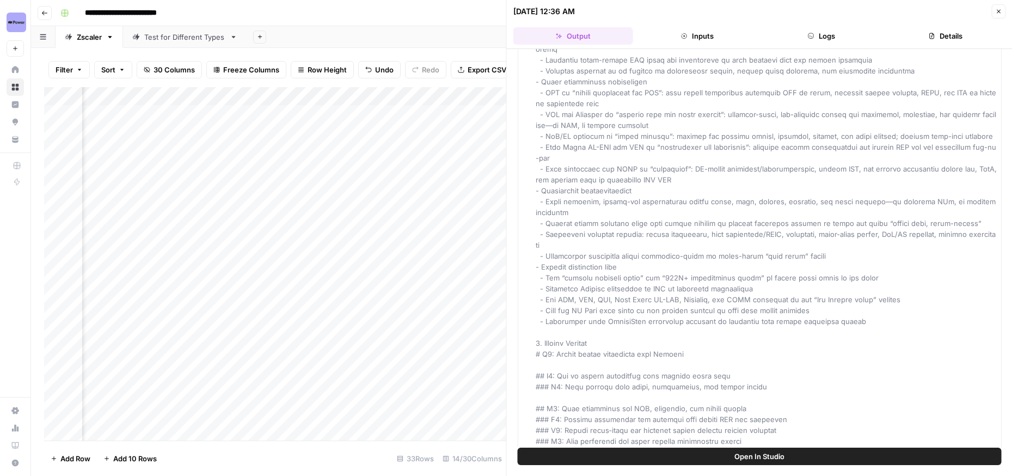
click at [999, 11] on icon "button" at bounding box center [998, 11] width 7 height 7
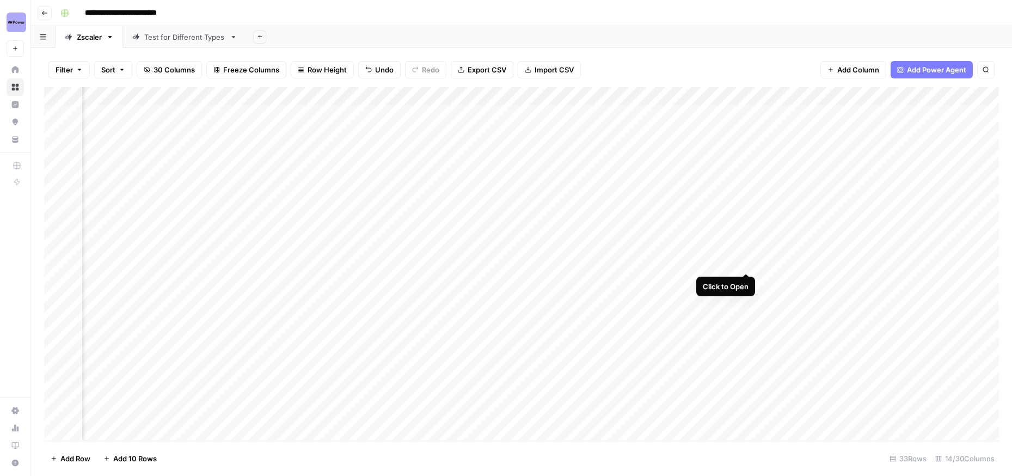
click at [745, 263] on div "Add Column" at bounding box center [521, 263] width 954 height 353
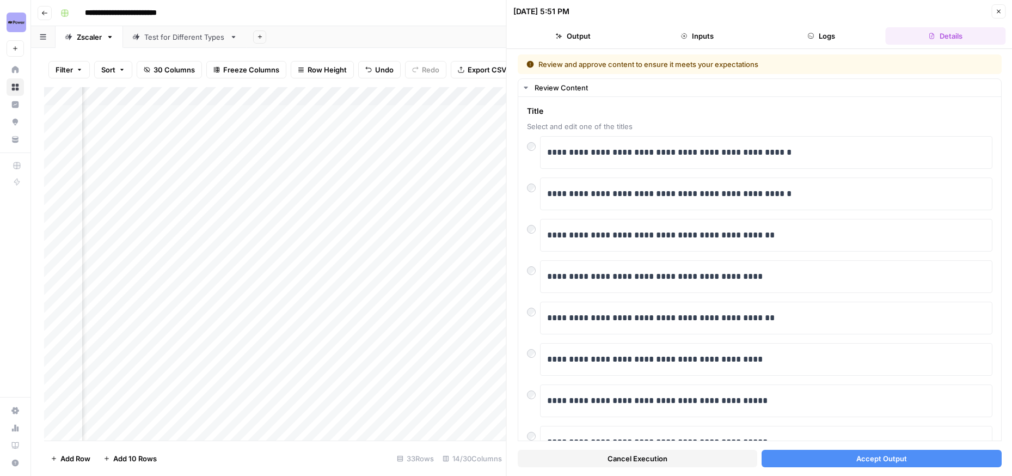
click at [564, 28] on button "Output" at bounding box center [573, 35] width 120 height 17
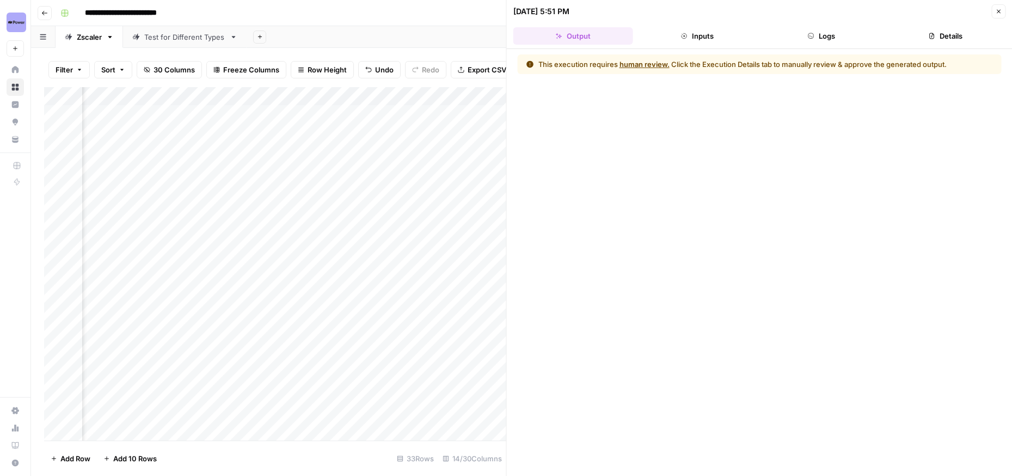
click at [712, 41] on button "Inputs" at bounding box center [697, 35] width 120 height 17
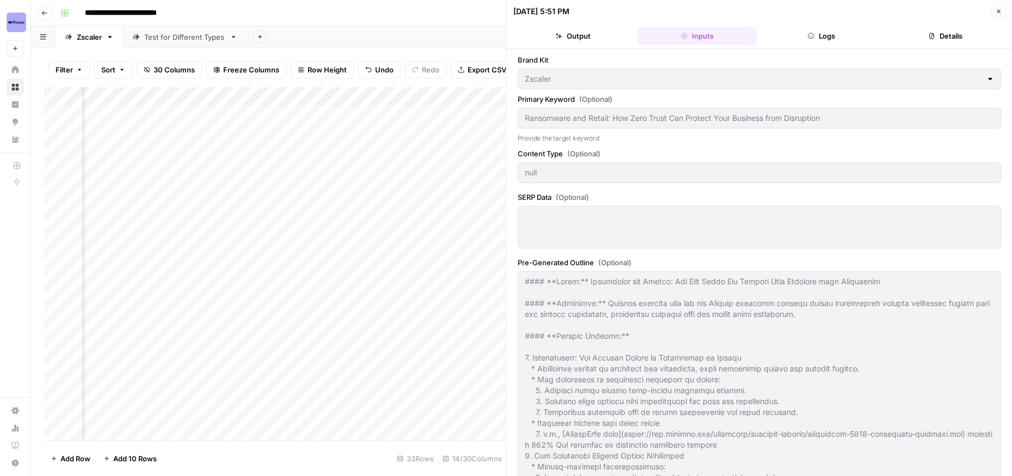
click at [829, 37] on button "Logs" at bounding box center [821, 35] width 120 height 17
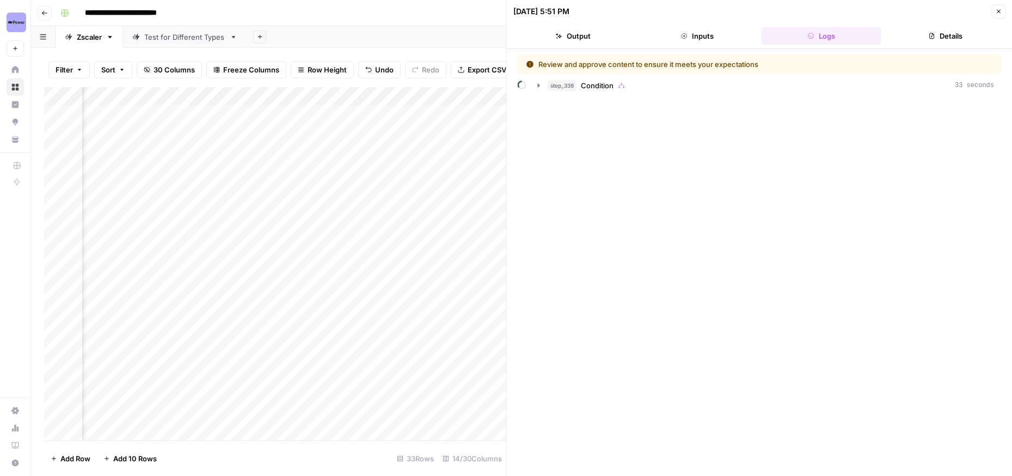
click at [942, 40] on button "Details" at bounding box center [945, 35] width 120 height 17
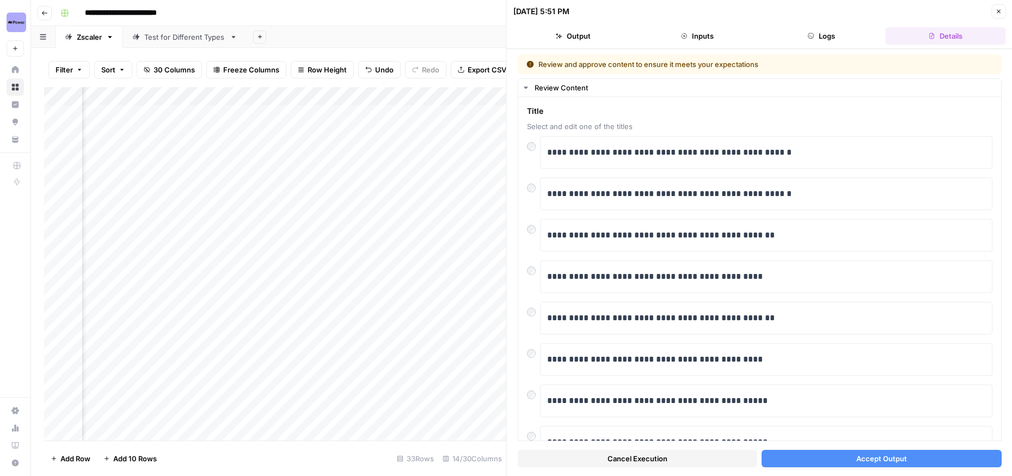
click at [878, 459] on span "Accept Output" at bounding box center [880, 458] width 51 height 11
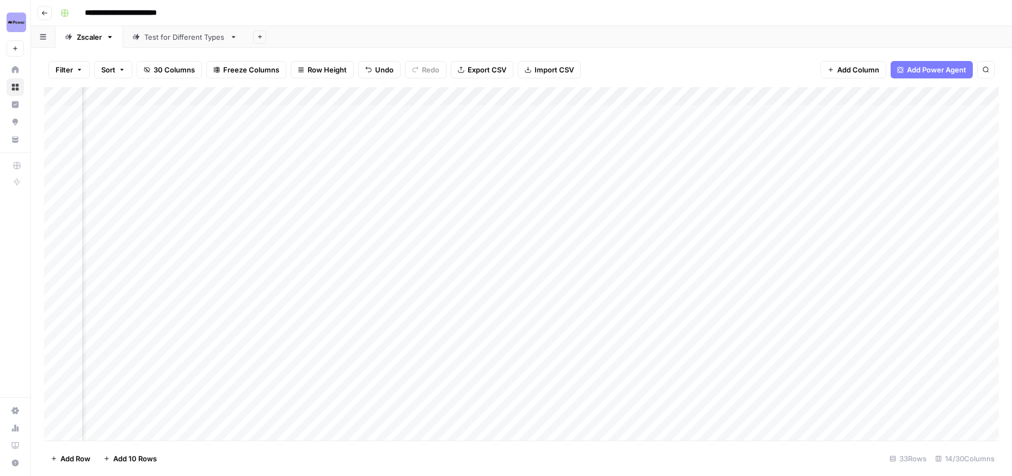
scroll to position [0, 845]
click at [588, 262] on div "Add Column" at bounding box center [521, 263] width 954 height 353
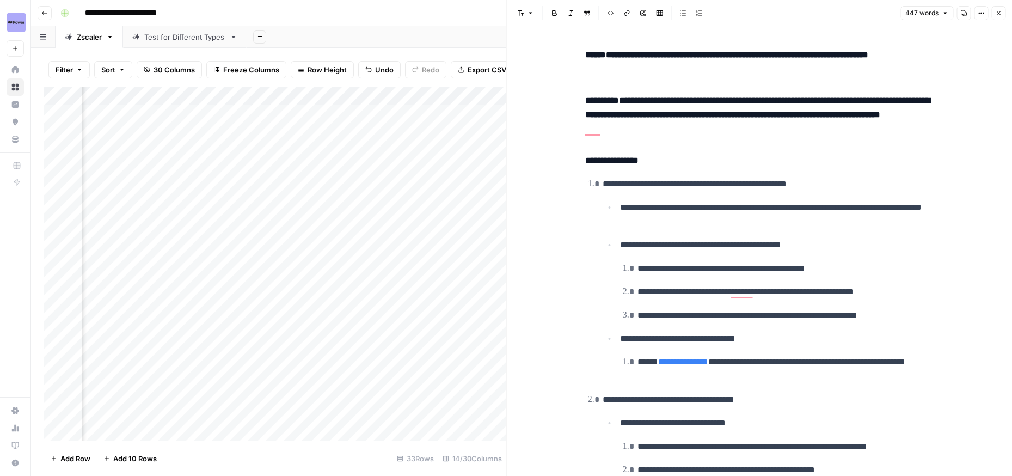
click at [996, 16] on icon "button" at bounding box center [998, 13] width 7 height 7
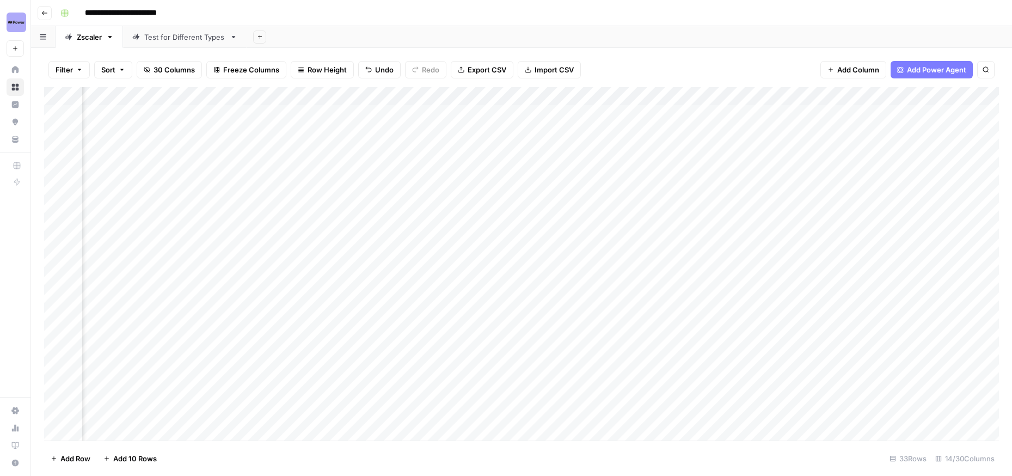
click at [688, 261] on div "Add Column" at bounding box center [521, 263] width 954 height 353
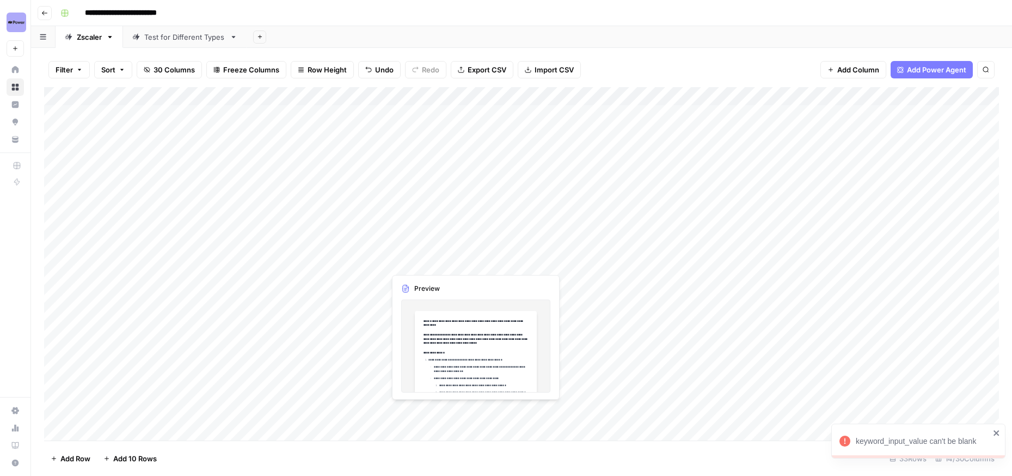
click at [444, 263] on div "Add Column" at bounding box center [521, 263] width 954 height 353
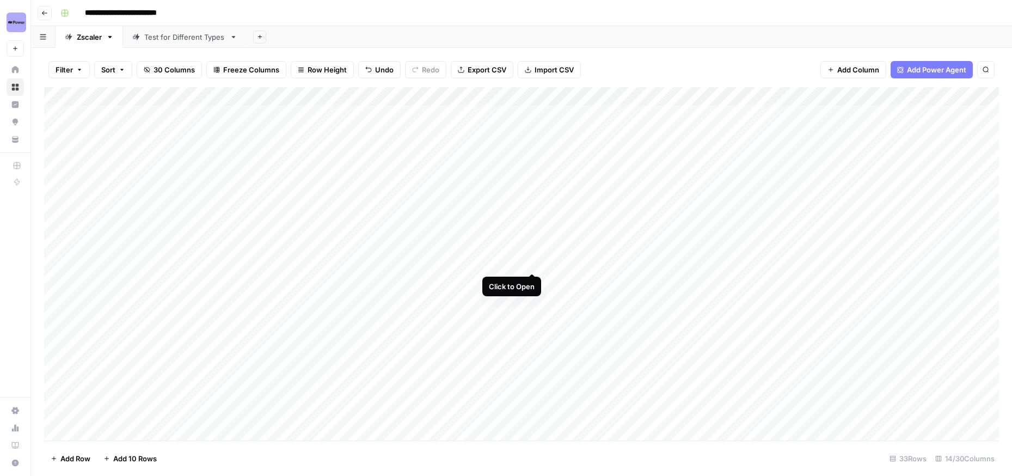
click at [531, 262] on div "Add Column" at bounding box center [521, 263] width 954 height 353
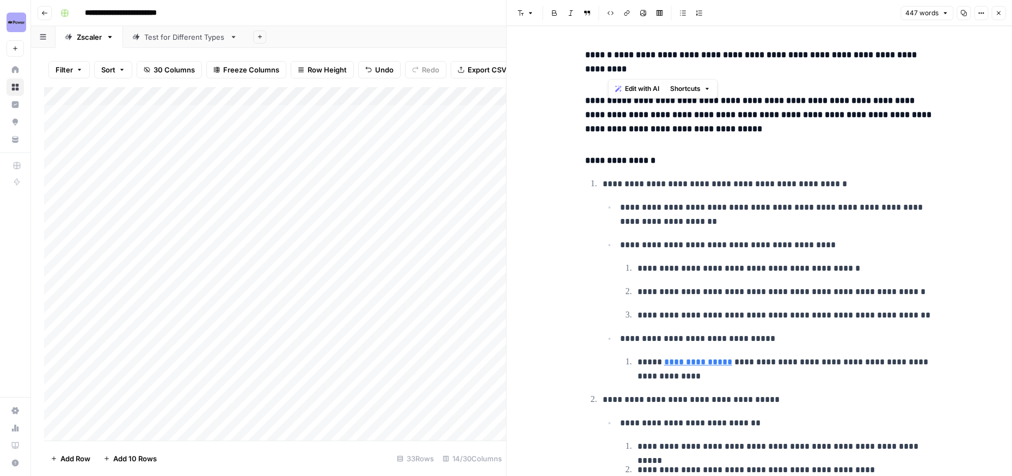
drag, startPoint x: 628, startPoint y: 72, endPoint x: 610, endPoint y: 57, distance: 24.0
click at [610, 57] on h4 "**********" at bounding box center [759, 62] width 348 height 28
click at [170, 257] on div "Add Column" at bounding box center [275, 263] width 462 height 353
click at [113, 262] on div "Add Column" at bounding box center [275, 263] width 462 height 353
type textarea "**********"
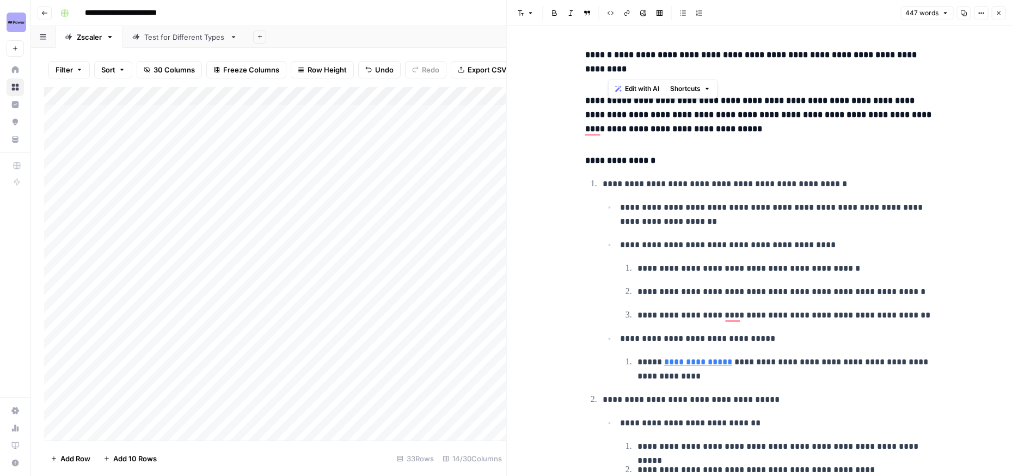
click at [424, 298] on div "Add Column" at bounding box center [275, 263] width 462 height 353
click at [999, 10] on icon "button" at bounding box center [998, 13] width 7 height 7
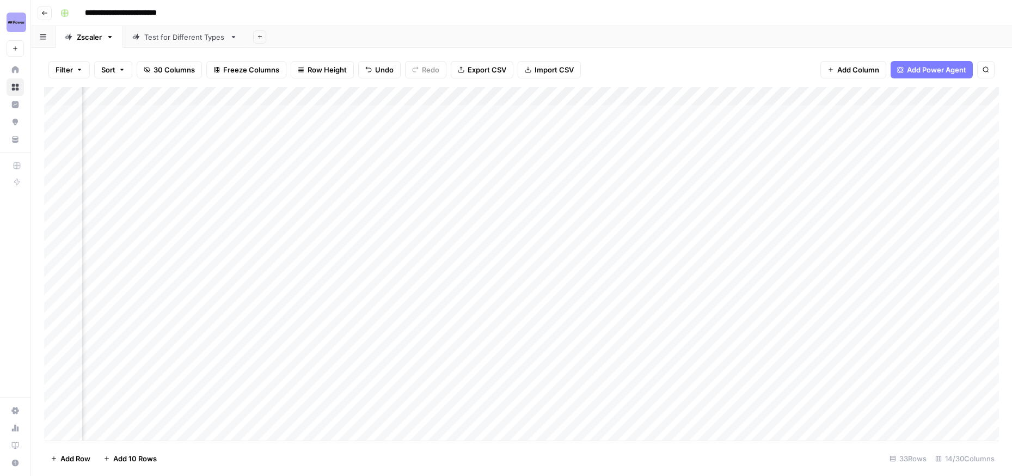
scroll to position [0, 720]
click at [815, 261] on div "Add Column" at bounding box center [521, 263] width 954 height 353
